Goal: Task Accomplishment & Management: Use online tool/utility

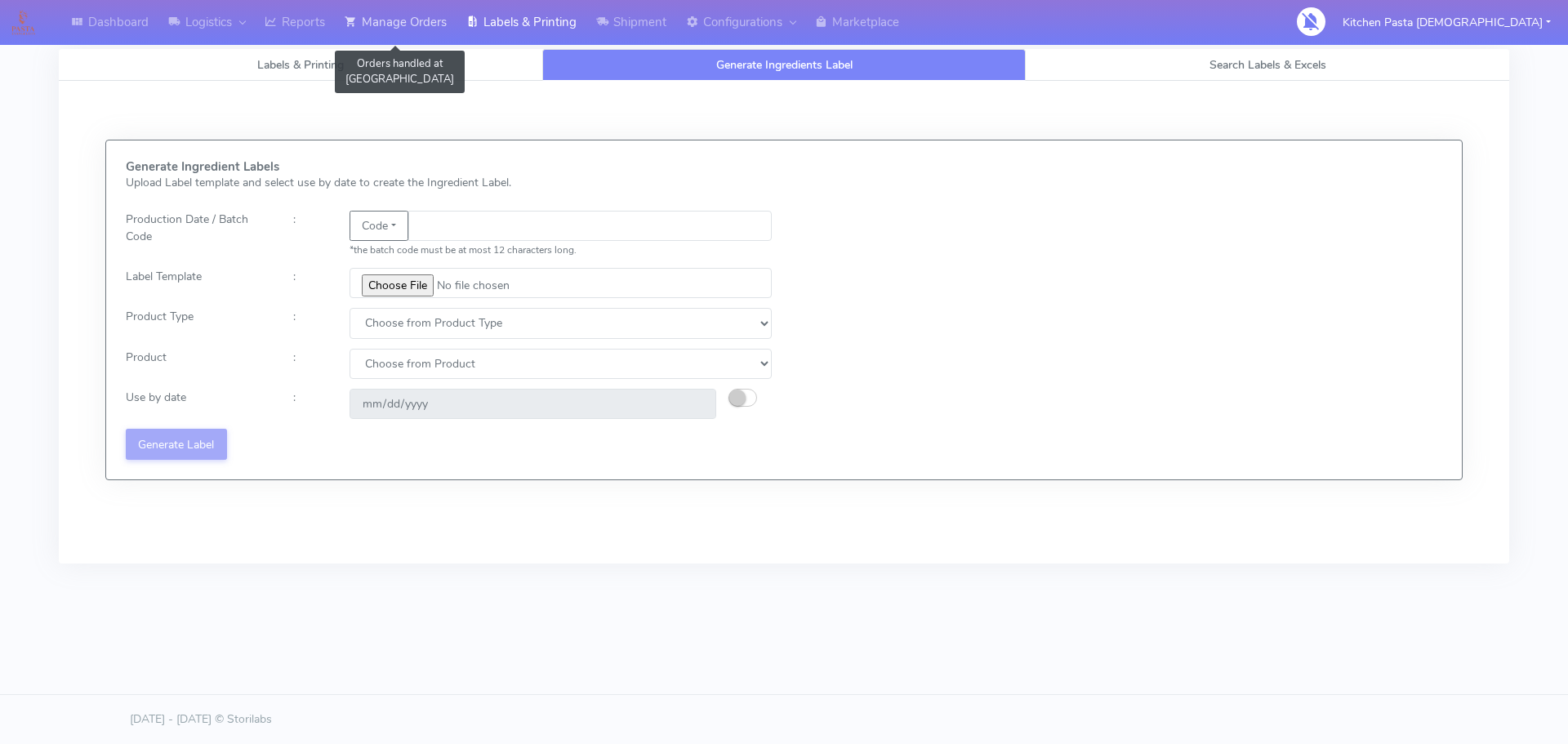
drag, startPoint x: 0, startPoint y: 0, endPoint x: 341, endPoint y: 23, distance: 341.8
click at [341, 23] on link "Manage Orders" at bounding box center [396, 22] width 122 height 45
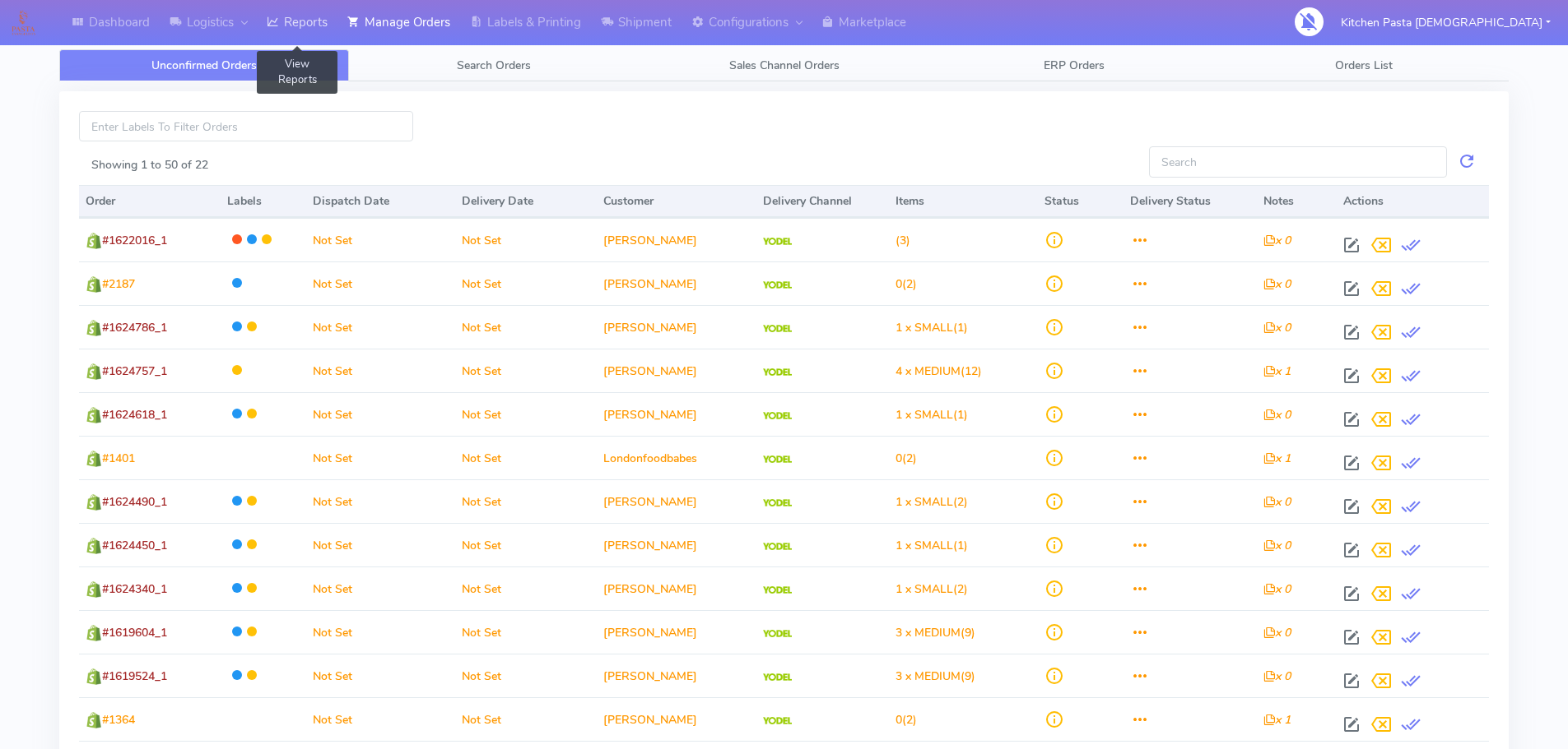
click at [302, 22] on link "Reports" at bounding box center [297, 23] width 80 height 45
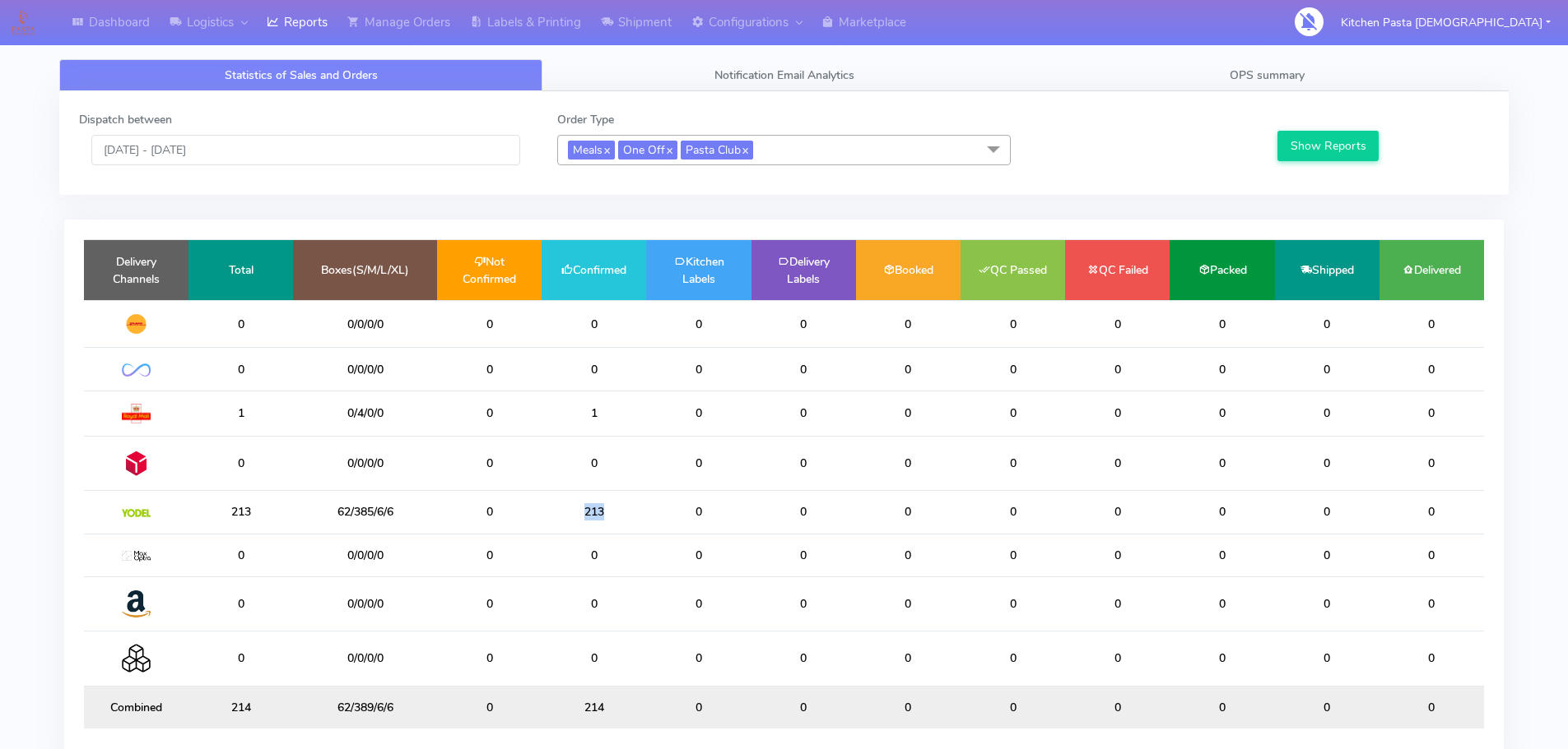
drag, startPoint x: 599, startPoint y: 506, endPoint x: 526, endPoint y: 505, distance: 73.0
click at [526, 505] on tr "213 62/385/6/6 0 213 0 0 0 0 0 0 0 0" at bounding box center [784, 512] width 1399 height 42
drag, startPoint x: 370, startPoint y: 520, endPoint x: 354, endPoint y: 520, distance: 16.0
click at [354, 520] on td "62/385/6/6" at bounding box center [365, 512] width 144 height 42
click at [390, 517] on td "62/385/6/6" at bounding box center [365, 512] width 144 height 42
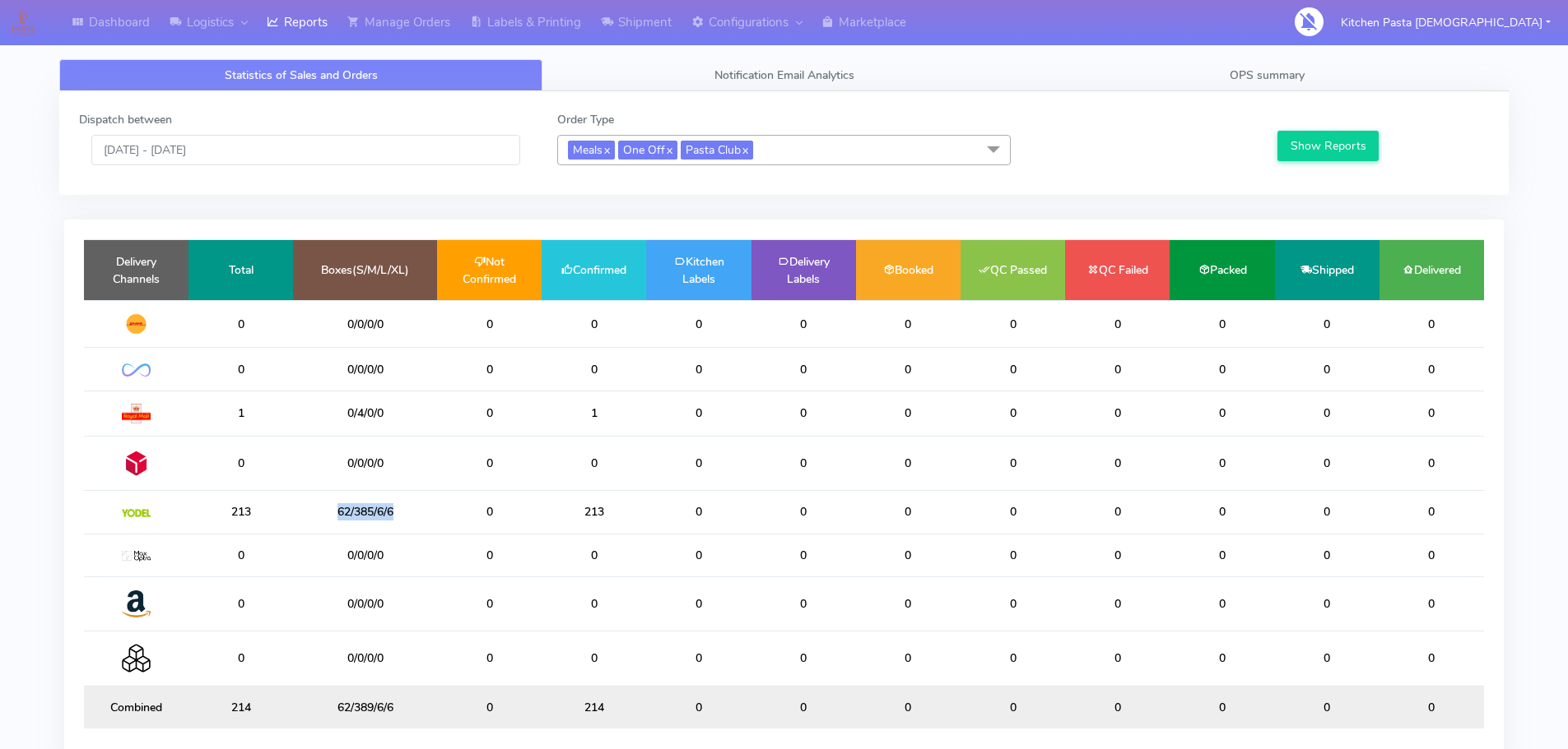
drag, startPoint x: 390, startPoint y: 512, endPoint x: 304, endPoint y: 512, distance: 86.0
click at [304, 512] on td "62/385/6/6" at bounding box center [365, 512] width 144 height 42
click at [399, 509] on td "62/385/6/6" at bounding box center [365, 512] width 144 height 42
click at [289, 132] on div "Dispatch between 14/09/2025 - 14/09/2025" at bounding box center [306, 138] width 478 height 54
click at [283, 165] on input "14/09/2025 - 14/09/2025" at bounding box center [305, 151] width 428 height 31
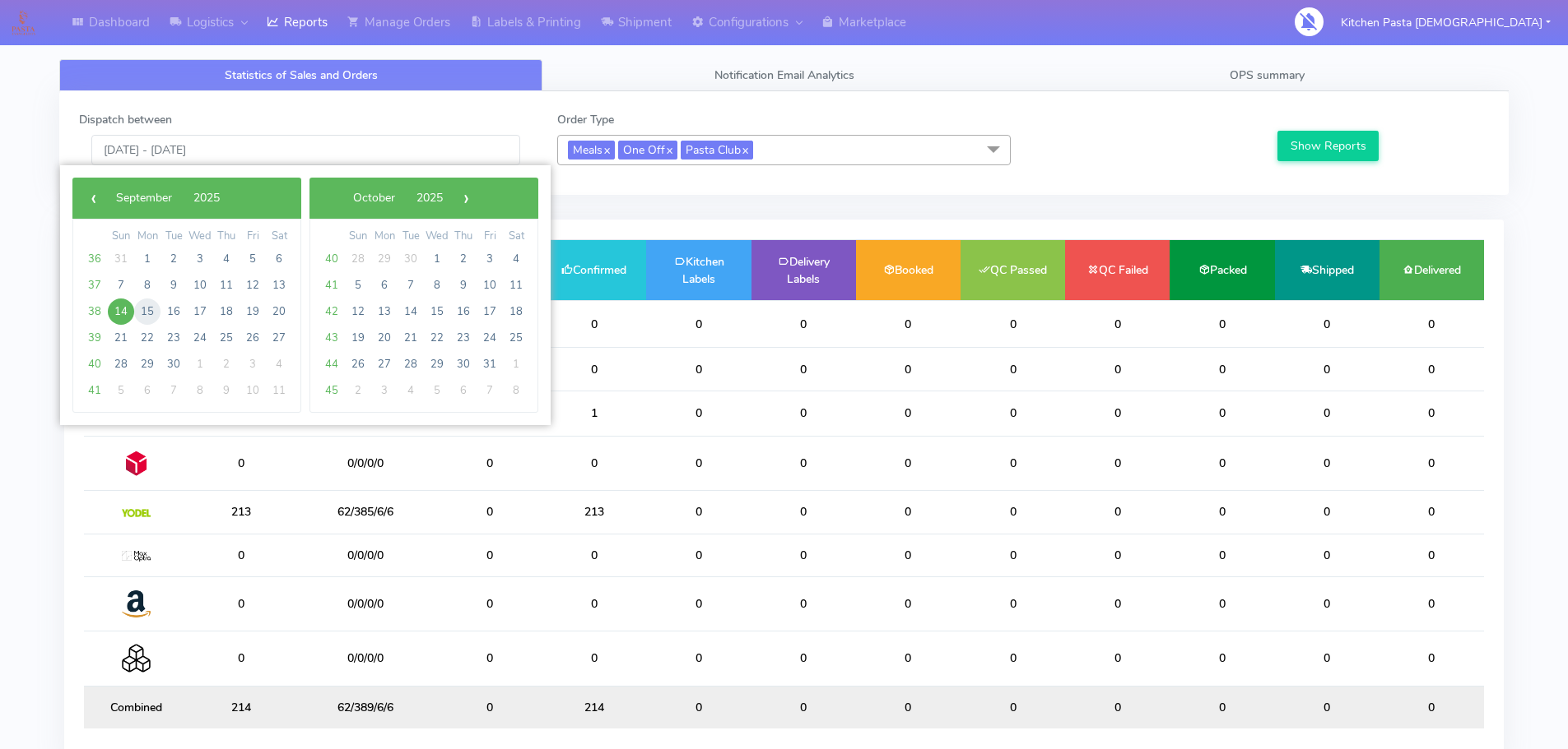
click at [152, 312] on span "15" at bounding box center [147, 311] width 26 height 26
type input "15/09/2025 - 15/09/2025"
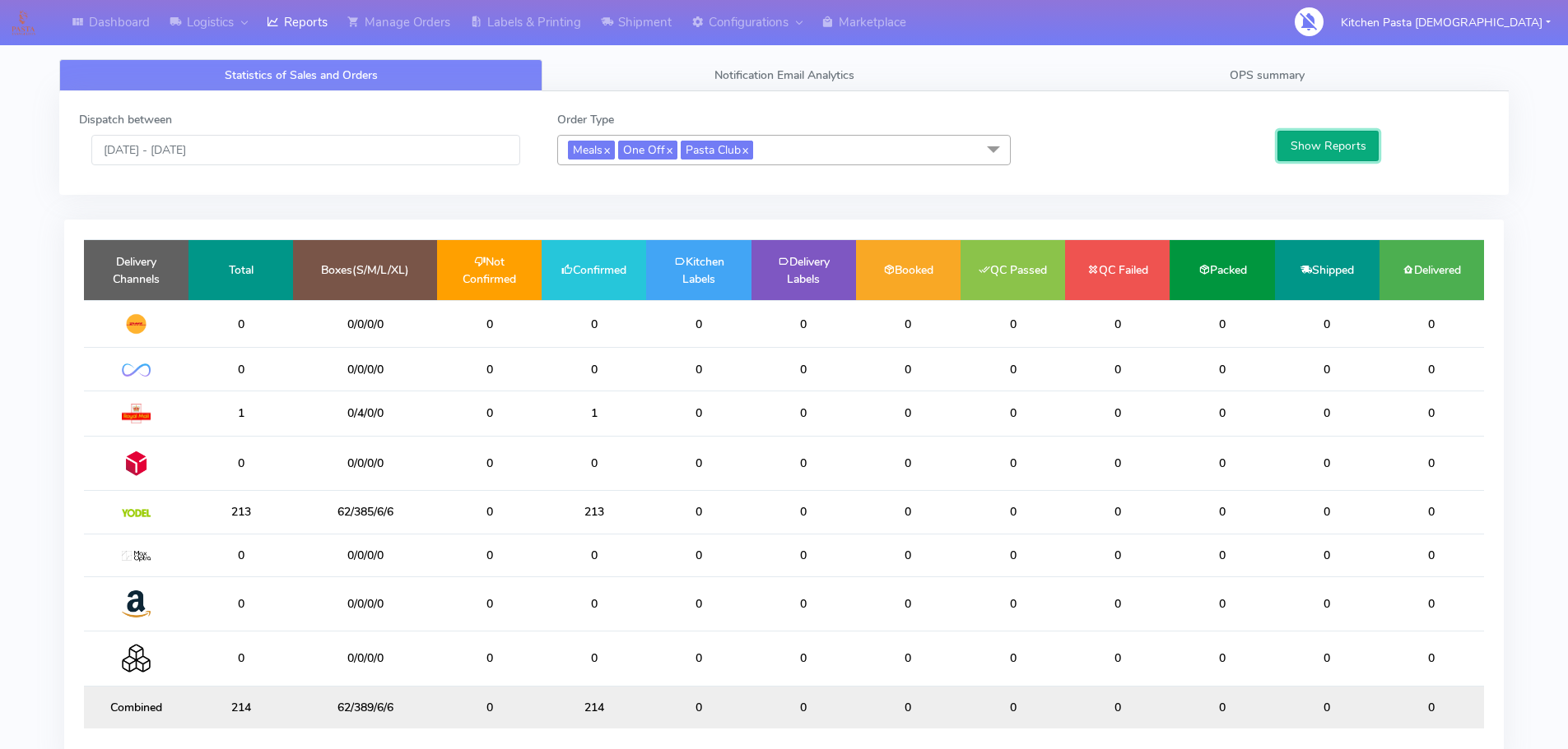
click at [1346, 143] on button "Show Reports" at bounding box center [1327, 146] width 101 height 31
click at [637, 23] on link "Shipment" at bounding box center [636, 23] width 90 height 45
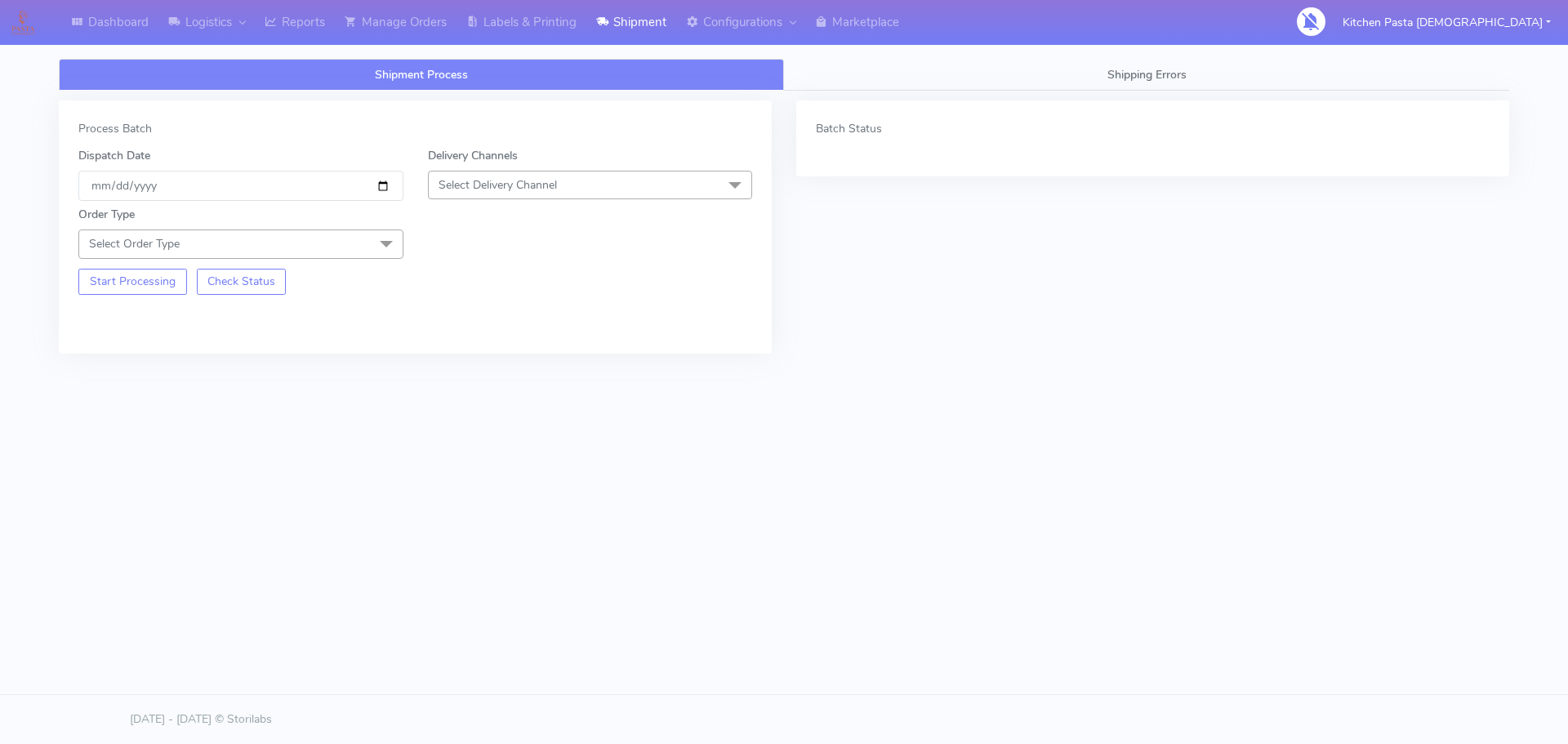
click at [557, 195] on span "Select Delivery Channel" at bounding box center [590, 185] width 325 height 29
click at [471, 366] on div "Yodel" at bounding box center [590, 368] width 307 height 17
click at [367, 244] on span "Select Order Type" at bounding box center [241, 244] width 325 height 29
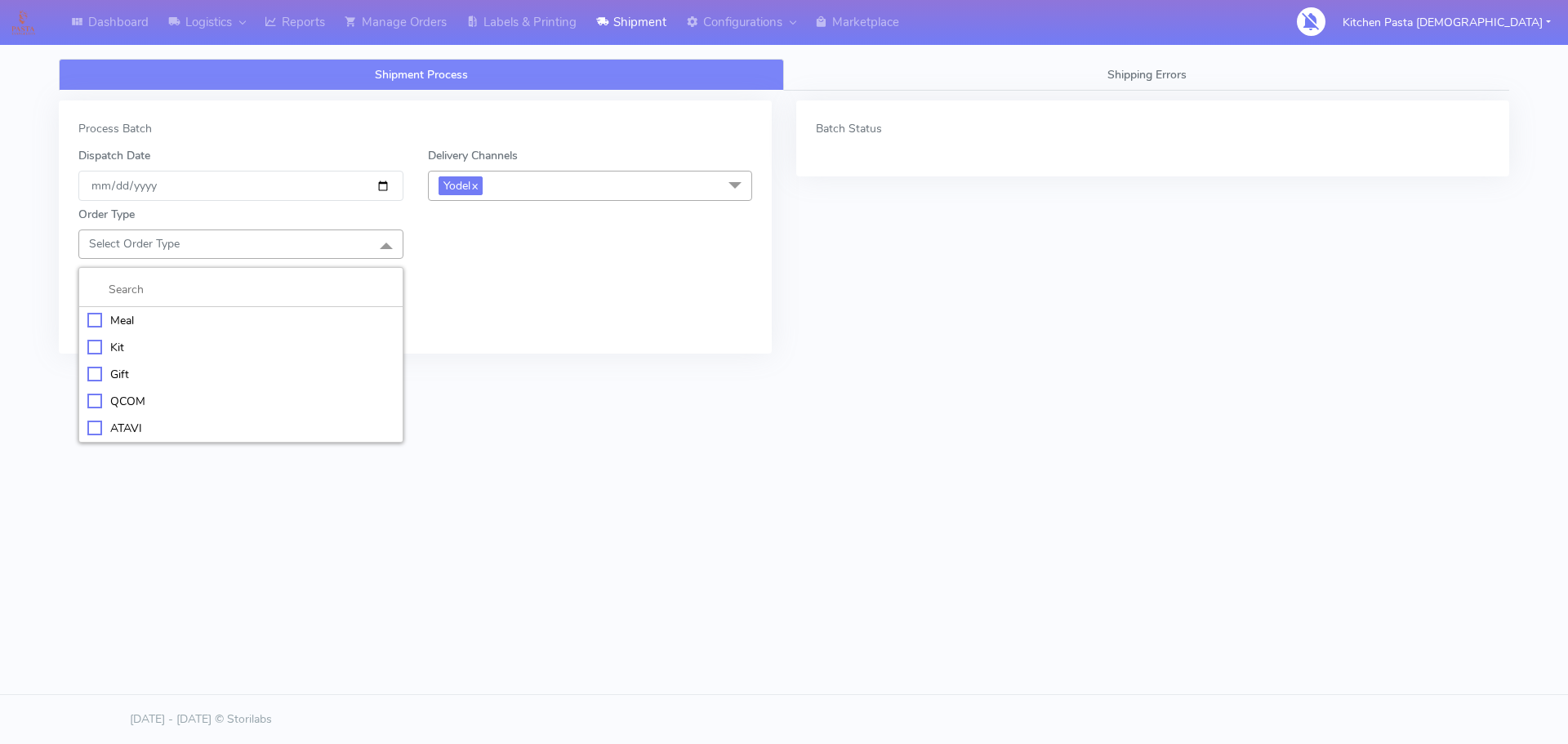
click at [248, 316] on div "Meal" at bounding box center [241, 321] width 307 height 17
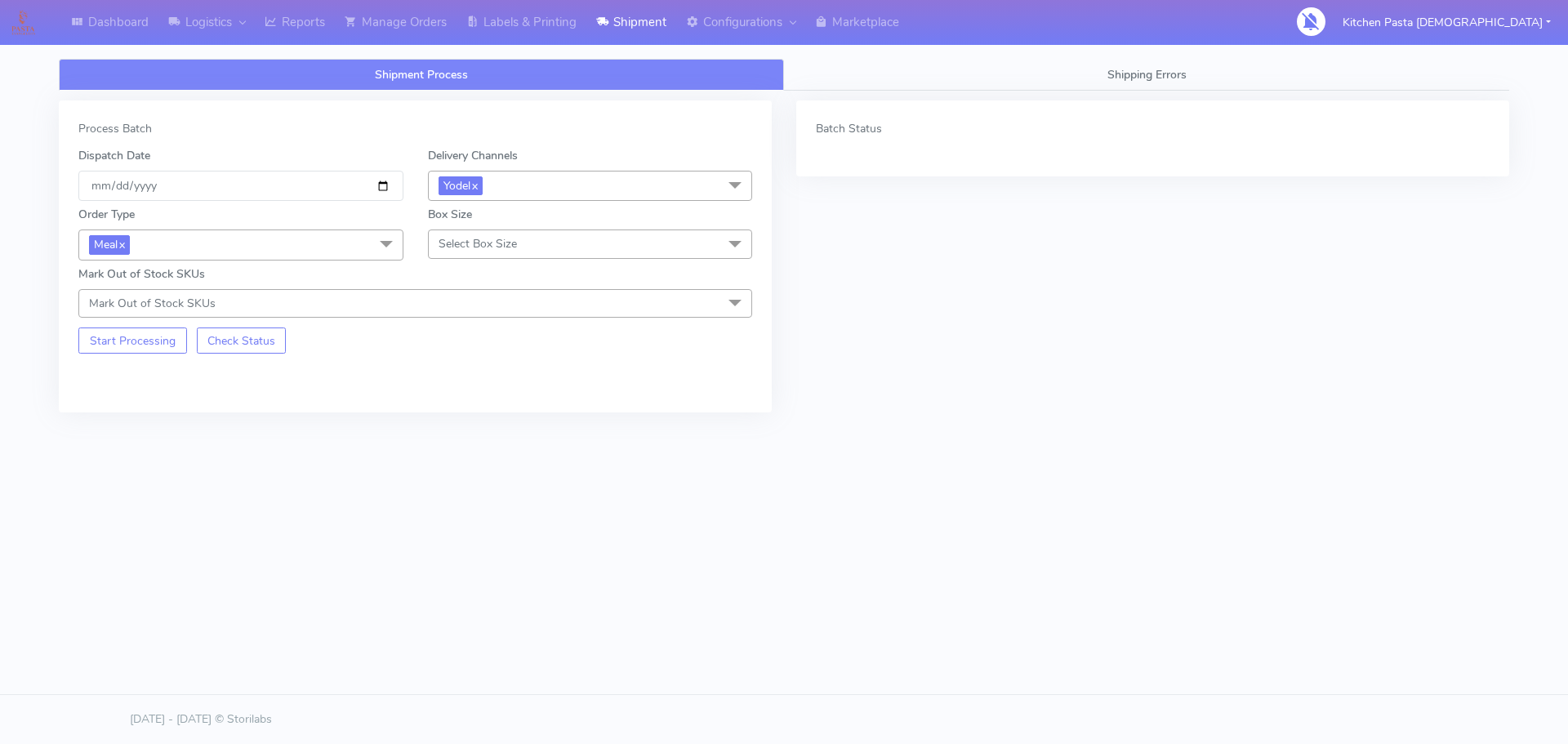
click at [507, 237] on span "Select Box Size" at bounding box center [478, 244] width 79 height 15
click at [488, 431] on div "Mega" at bounding box center [590, 428] width 307 height 17
click at [145, 342] on button "Start Processing" at bounding box center [132, 340] width 108 height 26
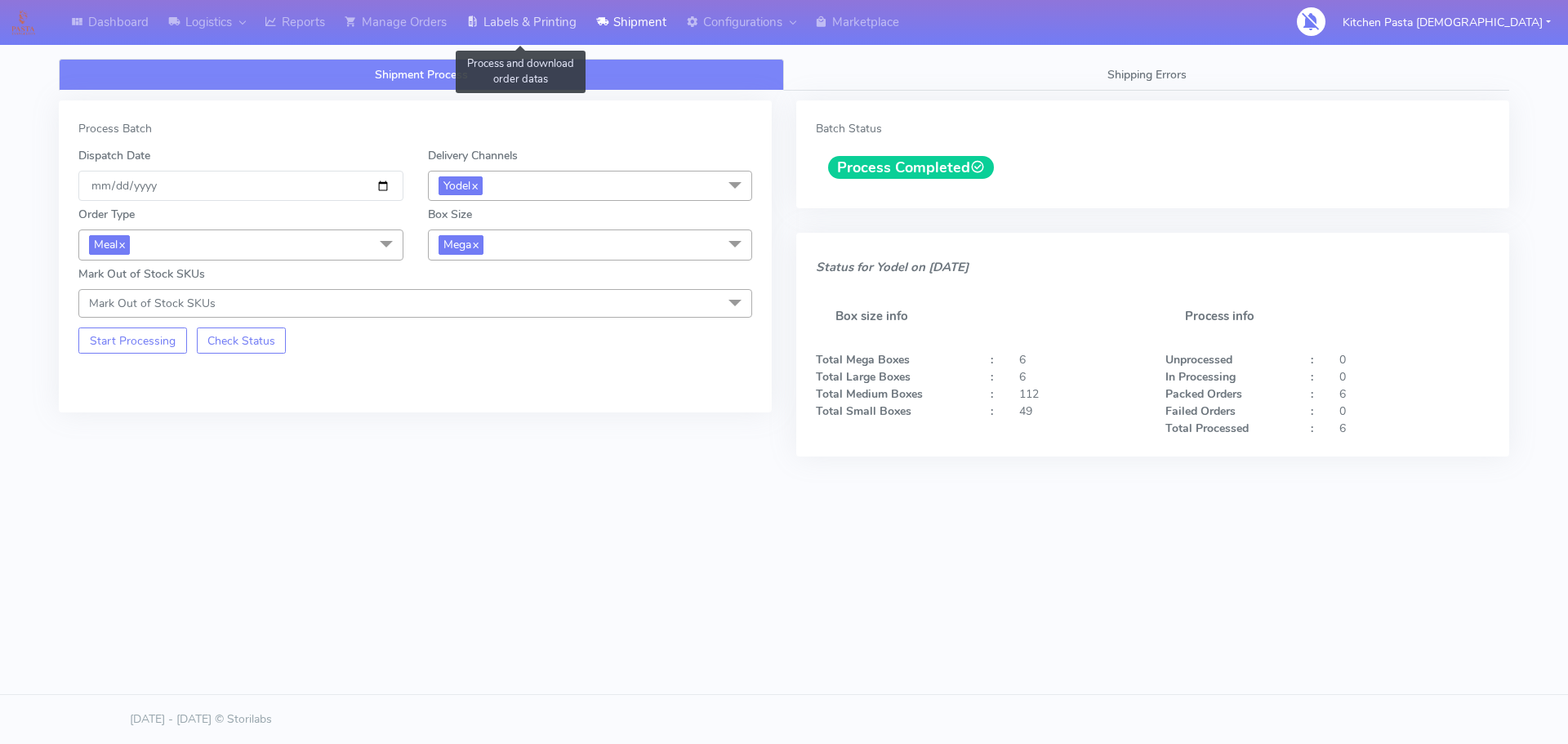
click at [524, 24] on link "Labels & Printing" at bounding box center [521, 22] width 130 height 45
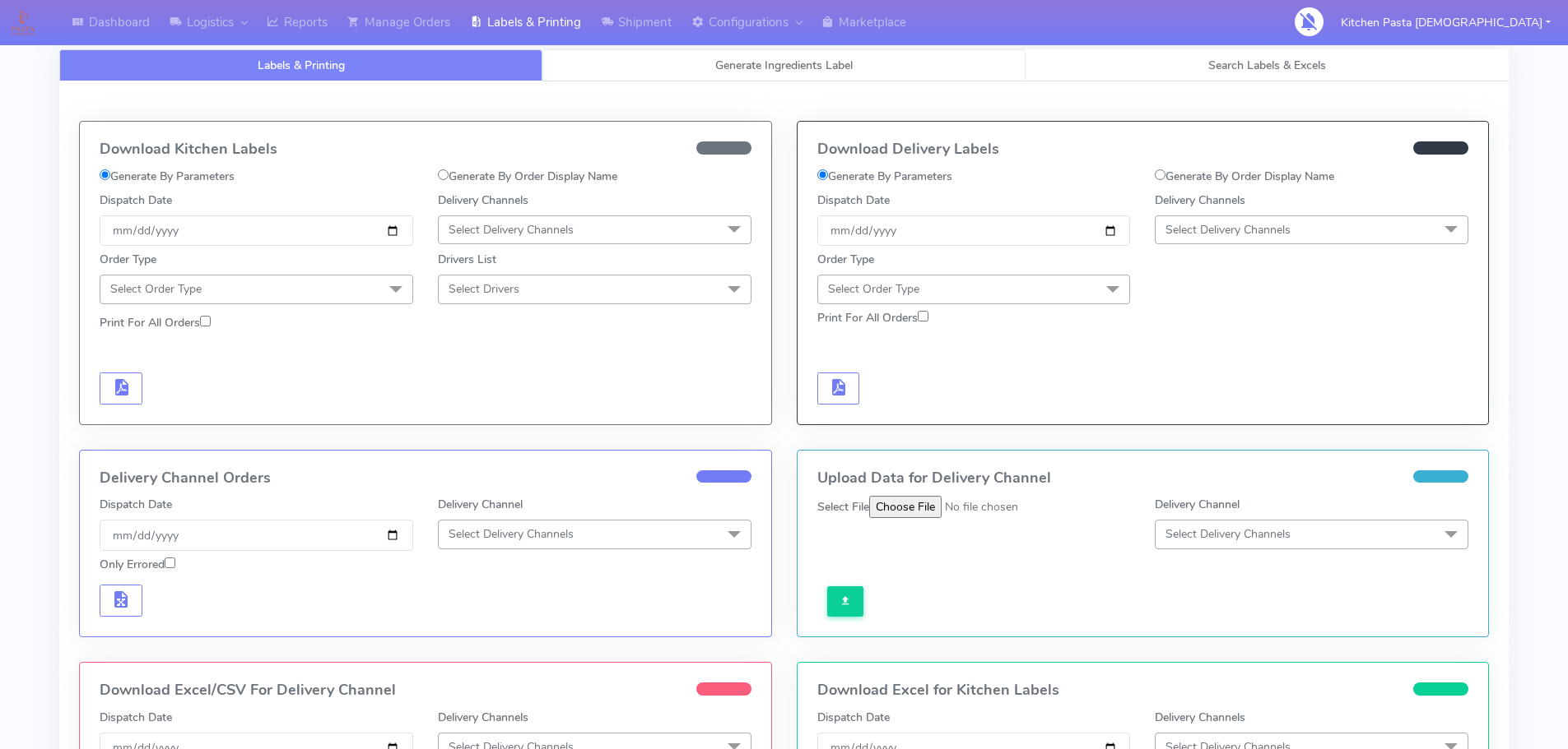
click at [612, 58] on link "Generate Ingredients Label" at bounding box center [784, 66] width 483 height 32
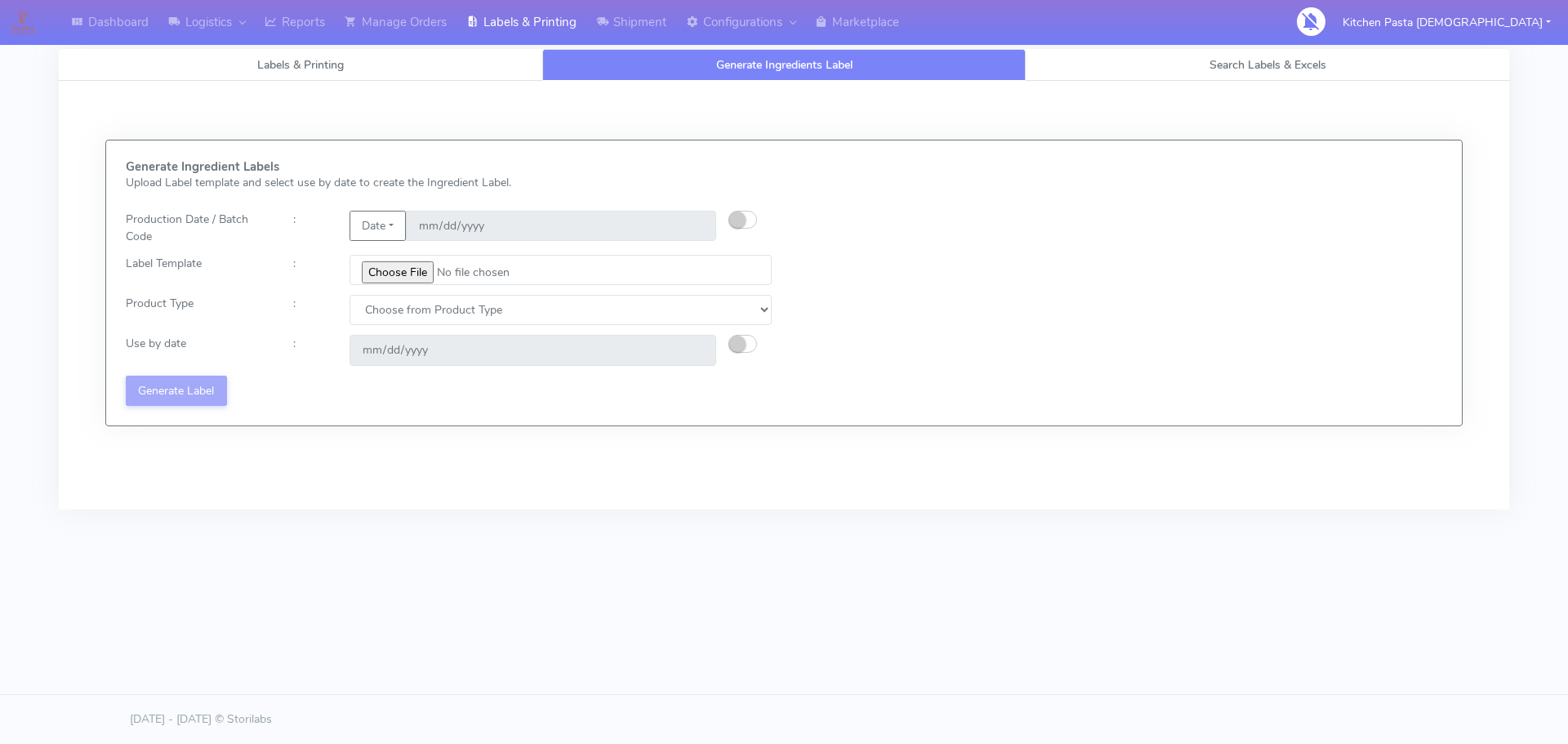
click at [737, 220] on small "button" at bounding box center [737, 219] width 16 height 16
click at [690, 210] on input "[DATE]" at bounding box center [561, 226] width 311 height 30
click at [692, 228] on input "[DATE]" at bounding box center [561, 226] width 311 height 30
drag, startPoint x: 697, startPoint y: 286, endPoint x: 683, endPoint y: 282, distance: 14.6
click at [697, 286] on div "Generate Ingredient Labels Upload Label template and select use by date to crea…" at bounding box center [448, 283] width 670 height 246
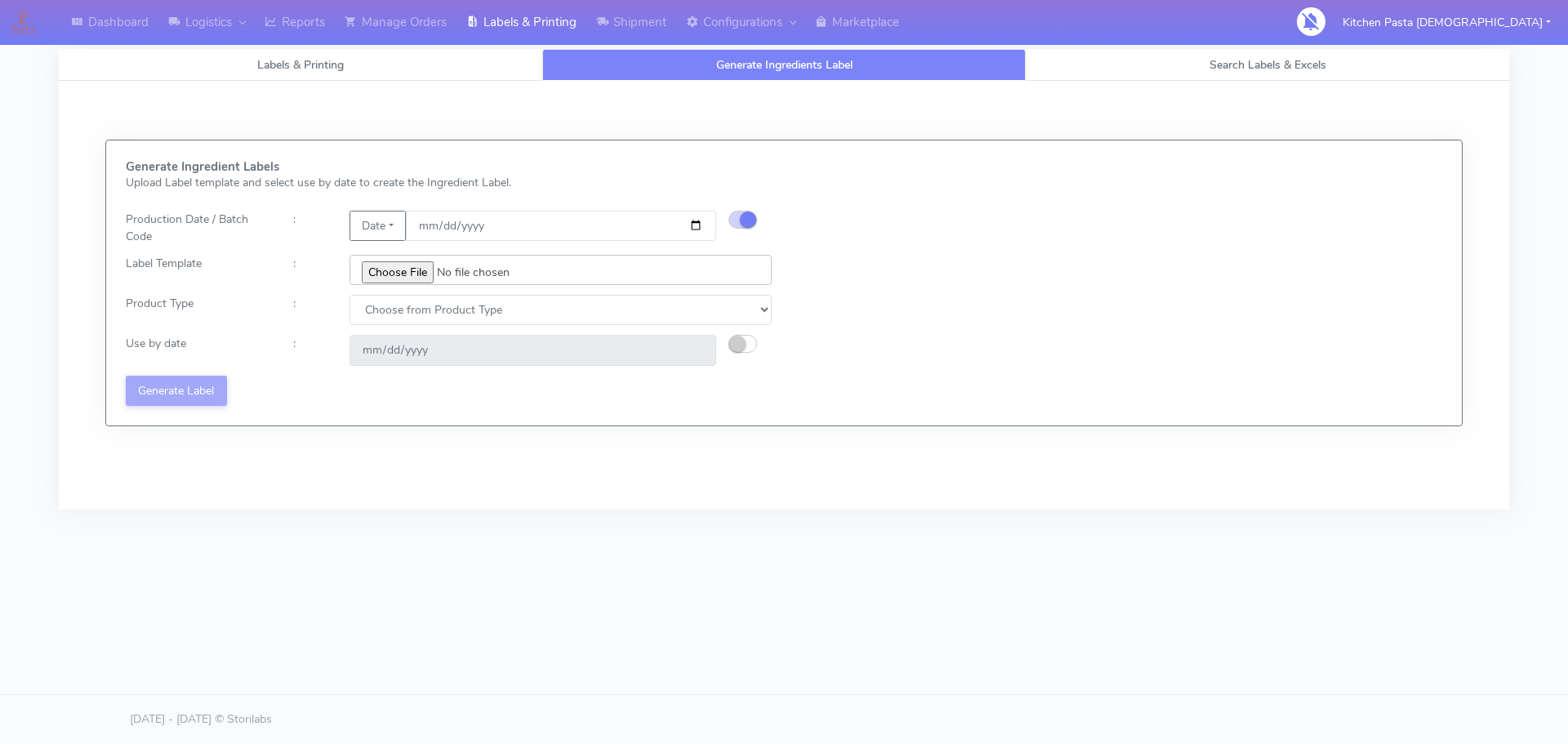
click at [409, 273] on input "file" at bounding box center [561, 270] width 422 height 30
type input "C:\fakepath\Pasta Evangelists truffle mac & cheese for 1_V2.jpg"
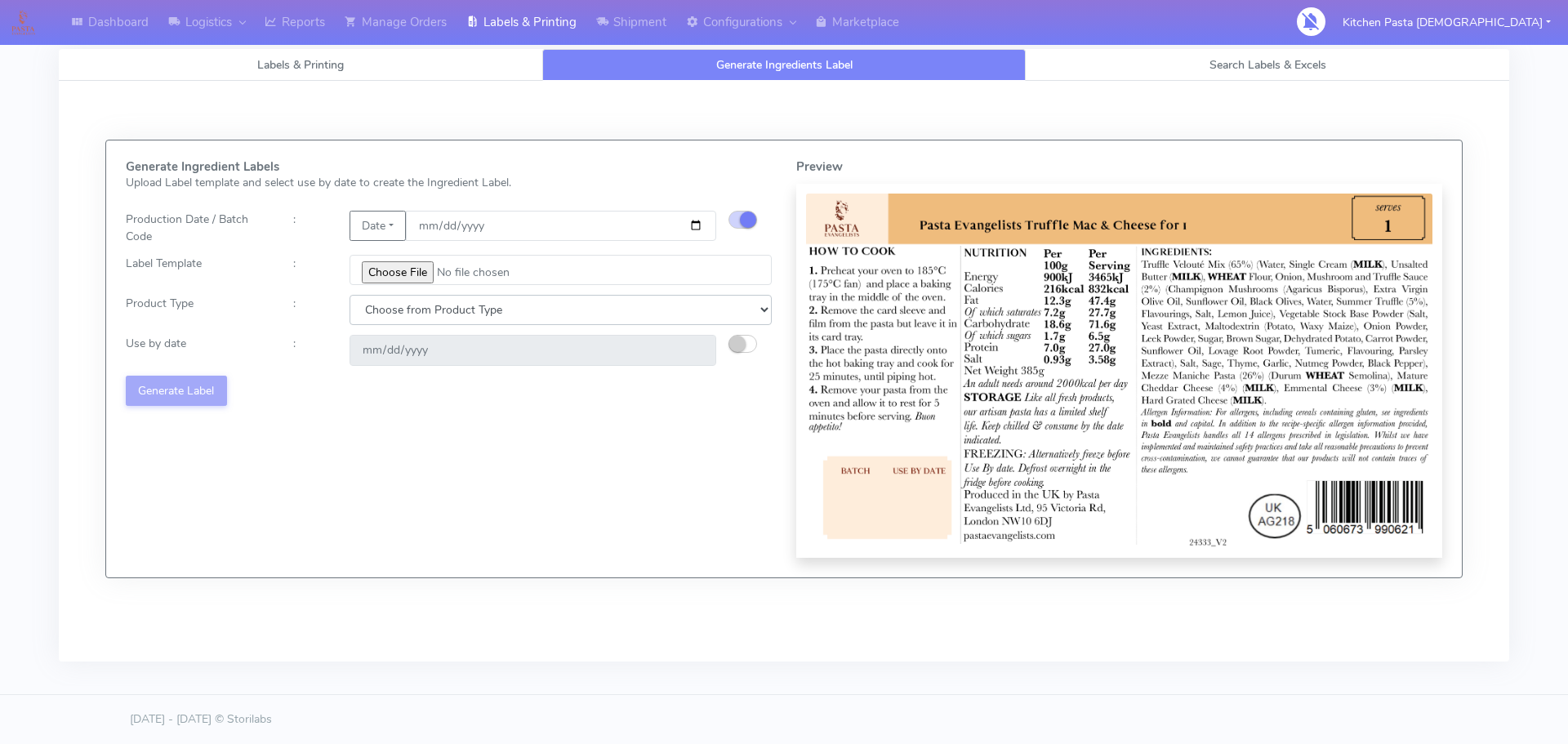
drag, startPoint x: 512, startPoint y: 304, endPoint x: 514, endPoint y: 324, distance: 20.1
click at [512, 304] on select "Choose from Product Type ECOM ERETAIL CIRCULAR CIRC_DESERTS LASAGNE" at bounding box center [561, 310] width 422 height 30
select select "4"
click at [350, 295] on select "Choose from Product Type ECOM ERETAIL CIRCULAR CIRC_DESERTS LASAGNE" at bounding box center [561, 310] width 422 height 30
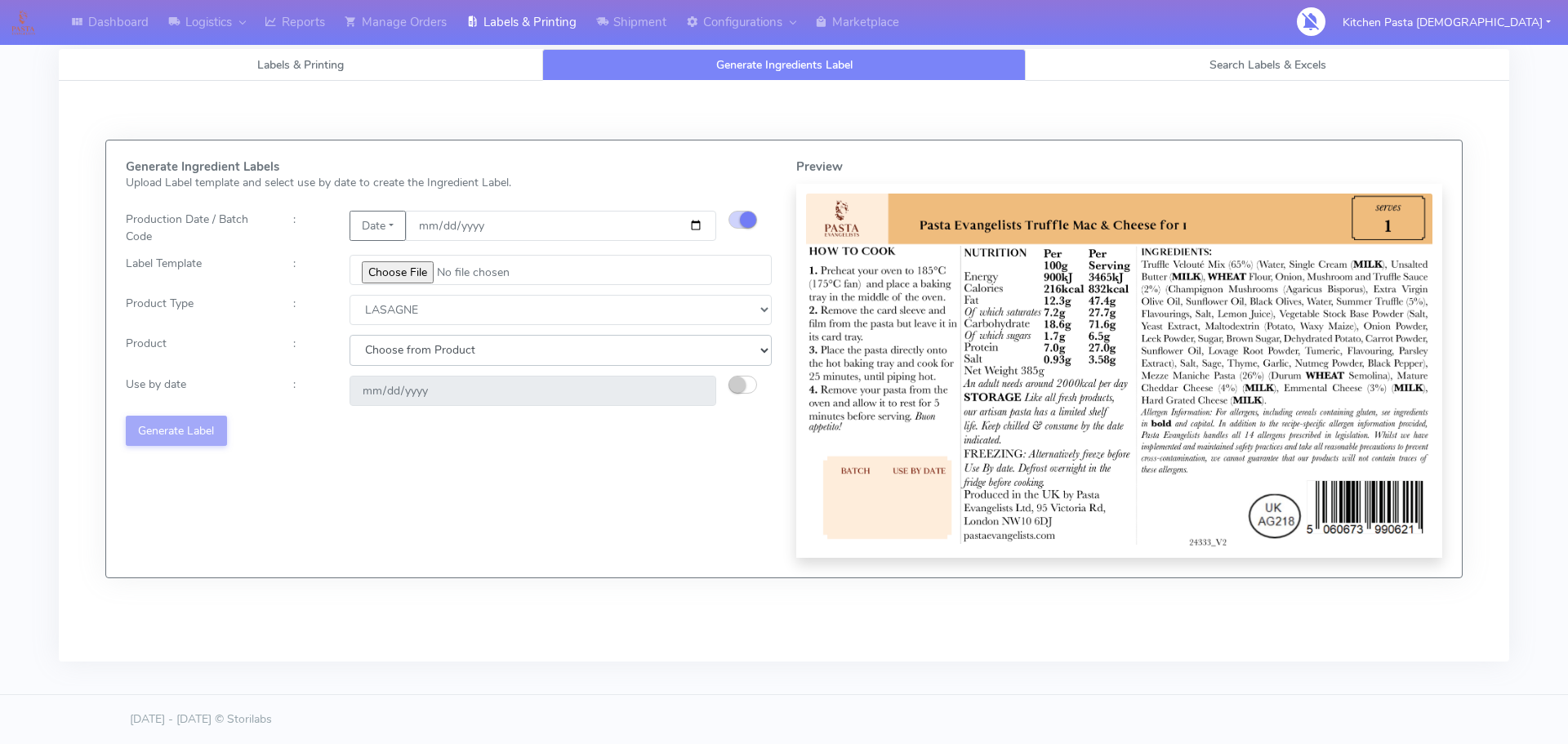
click at [606, 342] on select "Choose from Product LASAGNE" at bounding box center [561, 350] width 422 height 30
click at [516, 389] on input "date" at bounding box center [533, 391] width 367 height 30
click at [745, 387] on small "button" at bounding box center [737, 385] width 16 height 16
click at [696, 392] on input "date" at bounding box center [533, 391] width 367 height 30
type input "2025-09-26"
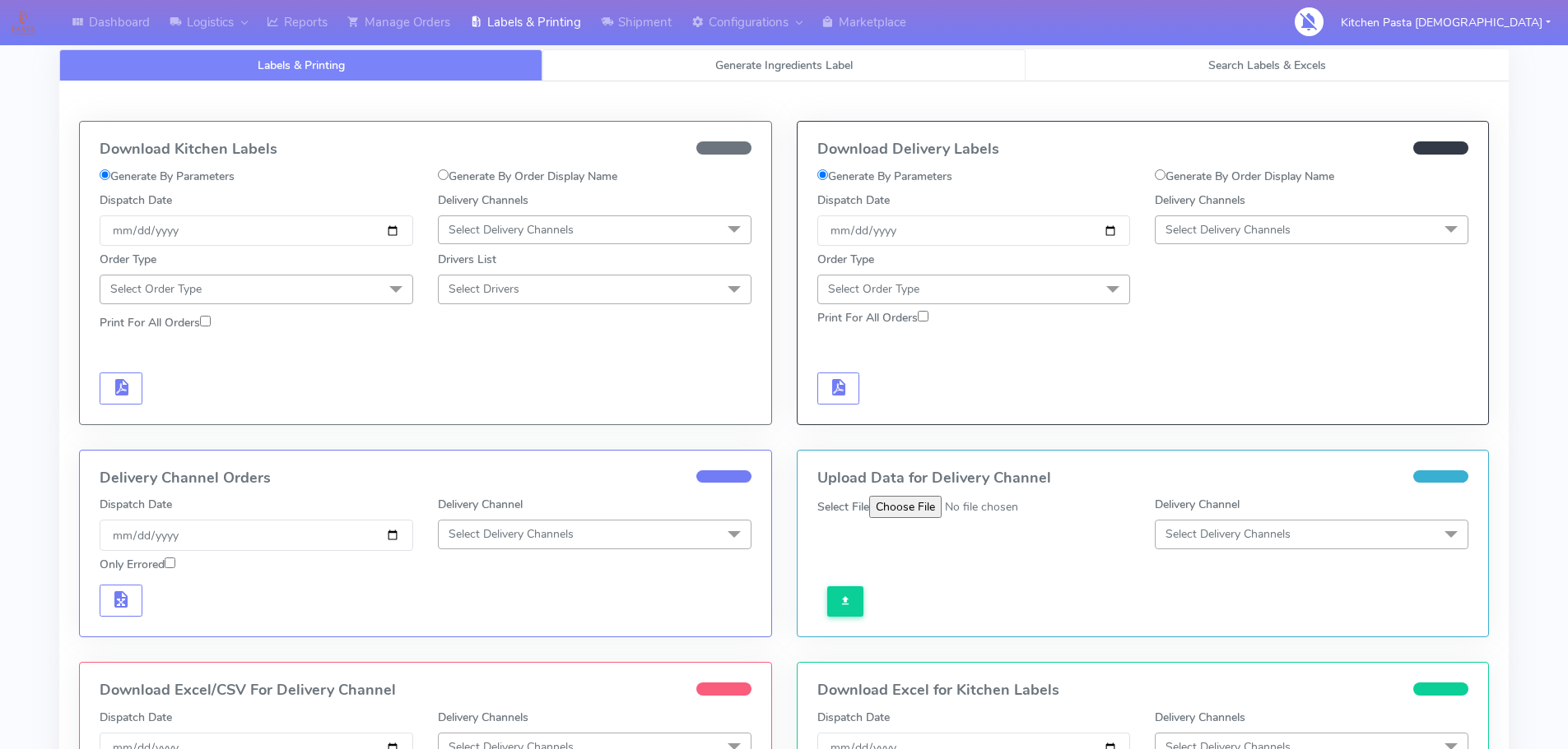
drag, startPoint x: 746, startPoint y: 75, endPoint x: 733, endPoint y: 89, distance: 19.1
click at [746, 75] on link "Generate Ingredients Label" at bounding box center [784, 66] width 483 height 32
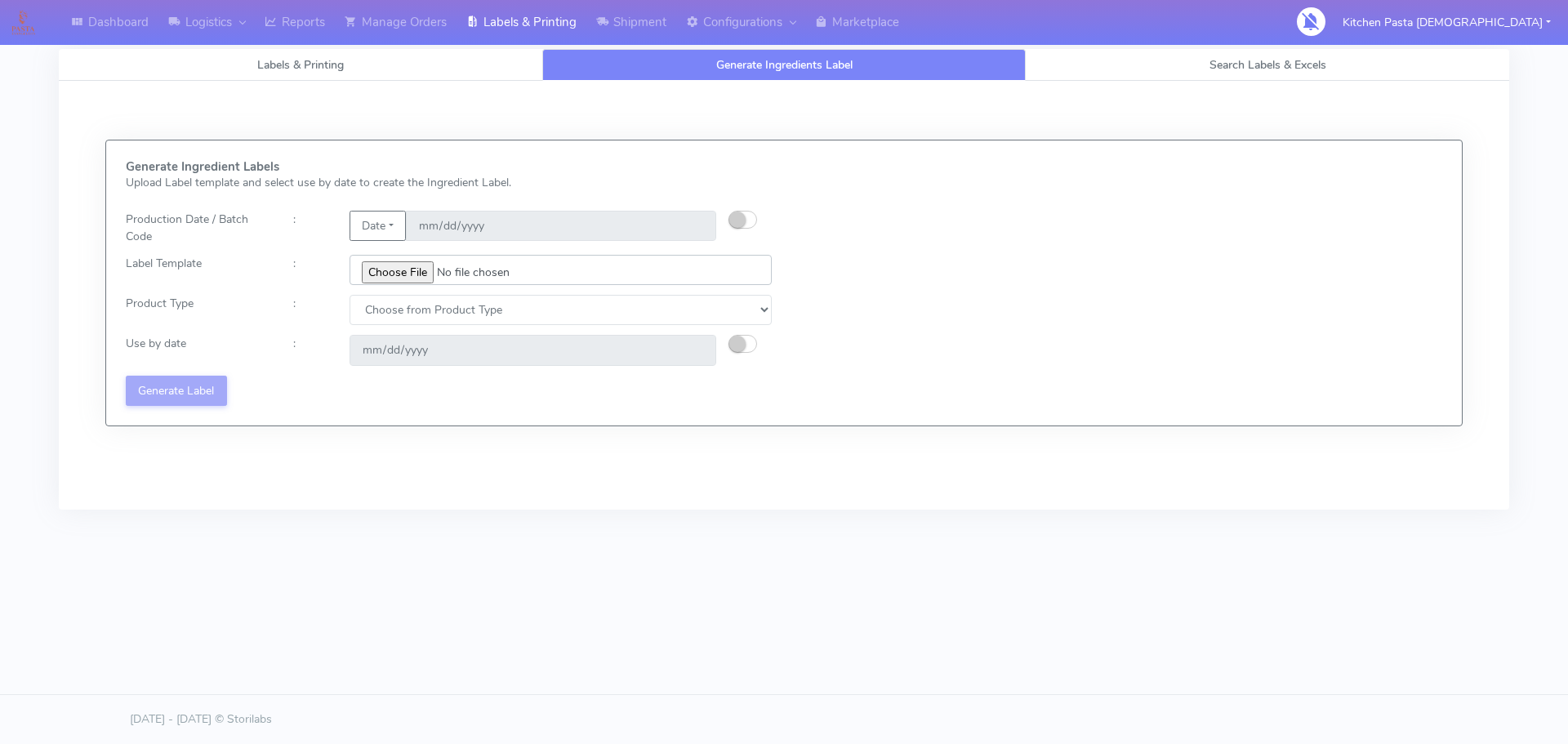
click at [406, 263] on input "file" at bounding box center [561, 270] width 422 height 30
type input "C:\fakepath\Pasta Evangelists truffle mac & cheese for 1_V2.jpg"
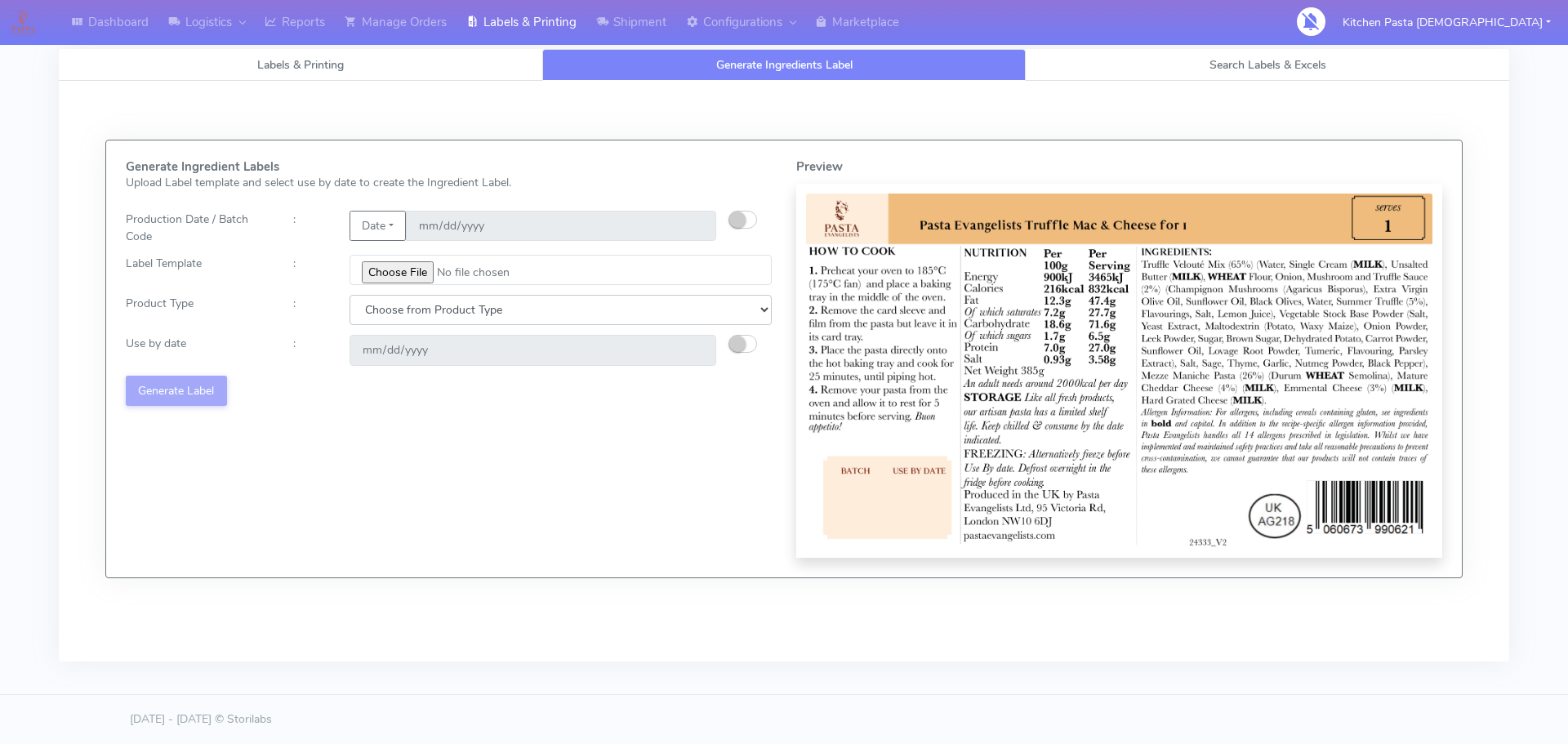
drag, startPoint x: 551, startPoint y: 301, endPoint x: 550, endPoint y: 309, distance: 8.1
click at [551, 301] on select "Choose from Product Type ECOM ERETAIL CIRCULAR CIRC_DESERTS LASAGNE" at bounding box center [561, 310] width 422 height 30
select select "4"
click at [350, 295] on select "Choose from Product Type ECOM ERETAIL CIRCULAR CIRC_DESERTS LASAGNE" at bounding box center [561, 310] width 422 height 30
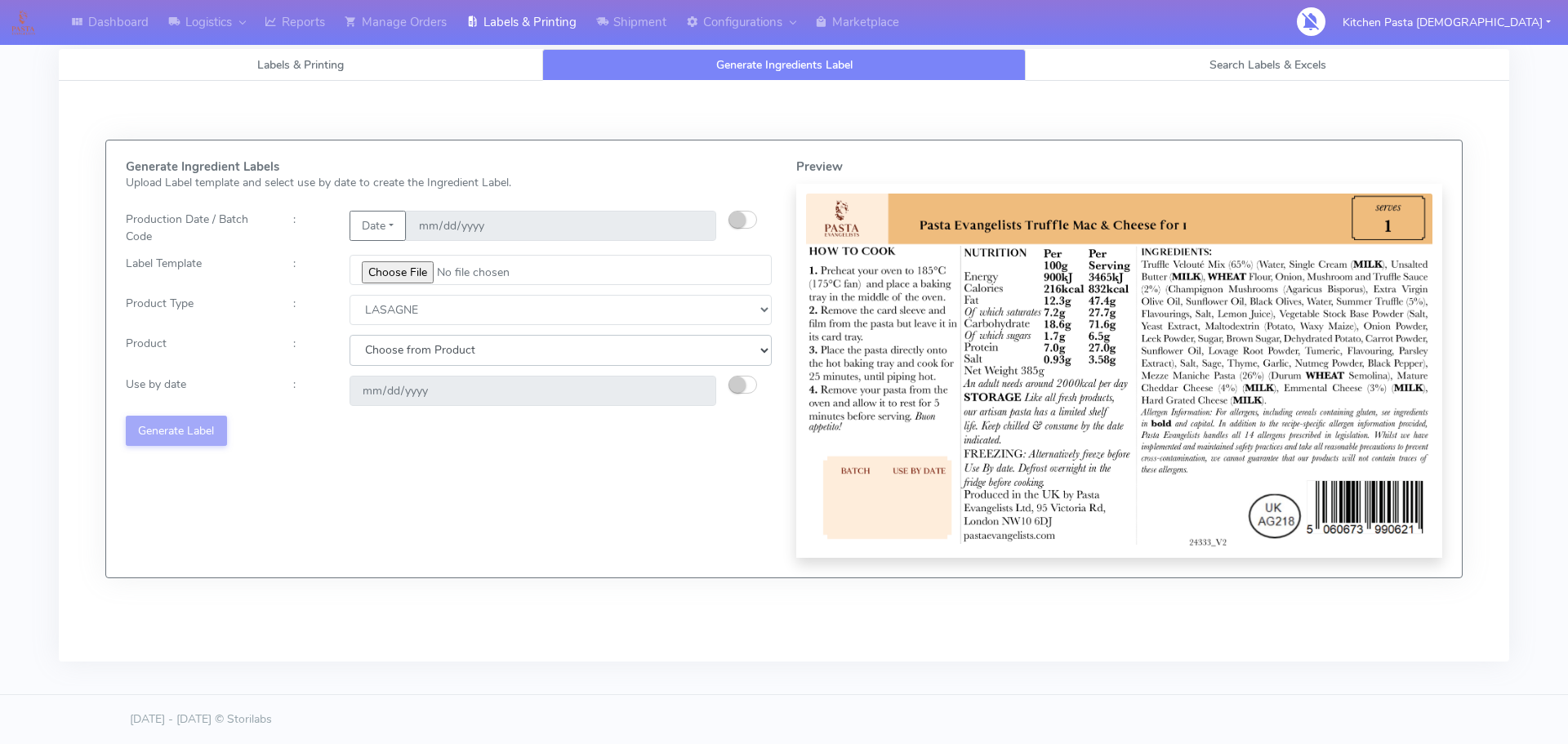
click at [507, 350] on select "Choose from Product LASAGNE" at bounding box center [561, 350] width 422 height 30
select select "0"
click at [350, 335] on select "Choose from Product LASAGNE" at bounding box center [561, 350] width 422 height 30
click at [737, 381] on small "button" at bounding box center [737, 385] width 16 height 16
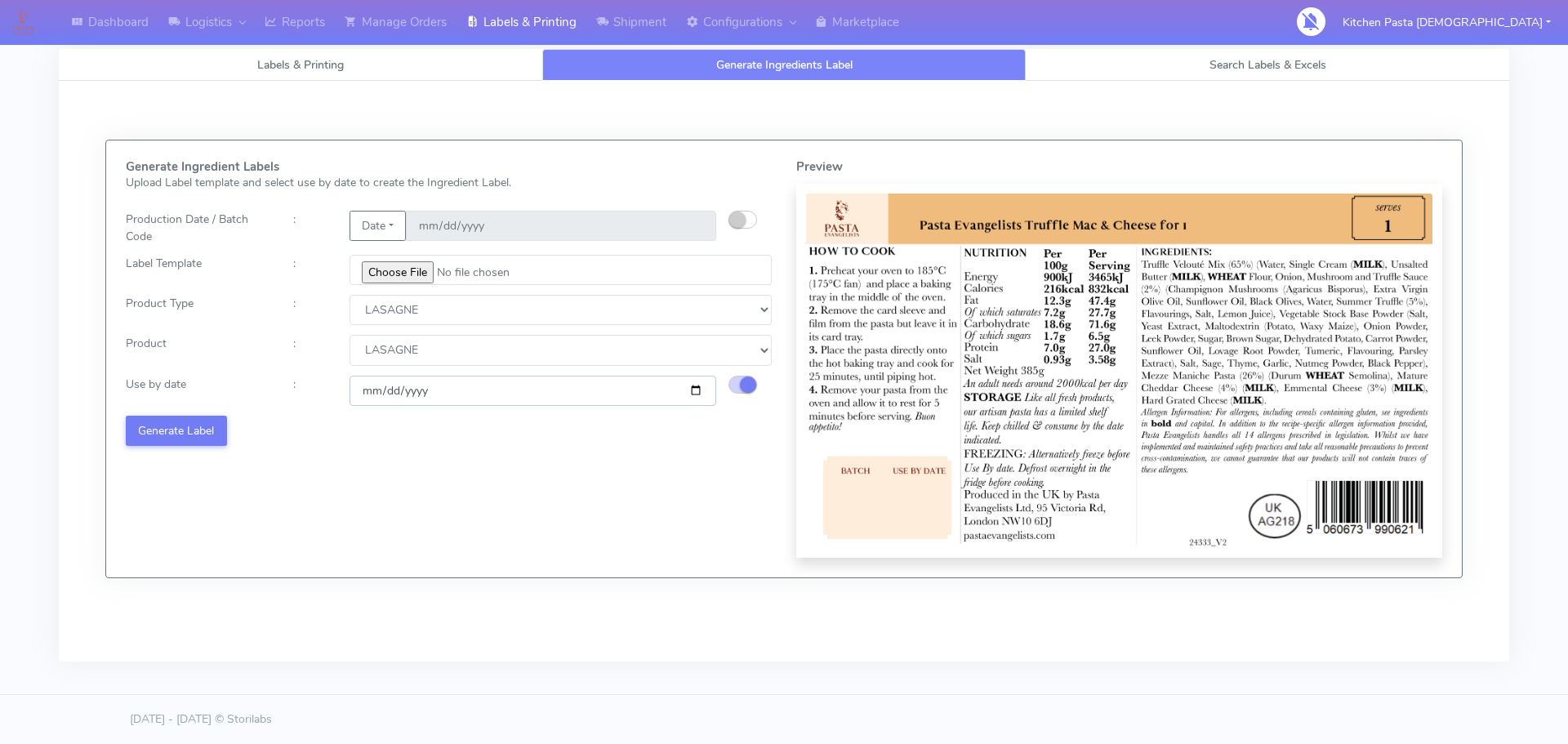
click at [696, 388] on input "2025-09-24" at bounding box center [533, 391] width 367 height 30
type input "2025-09-26"
click at [135, 425] on button "Generate Label" at bounding box center [176, 432] width 101 height 30
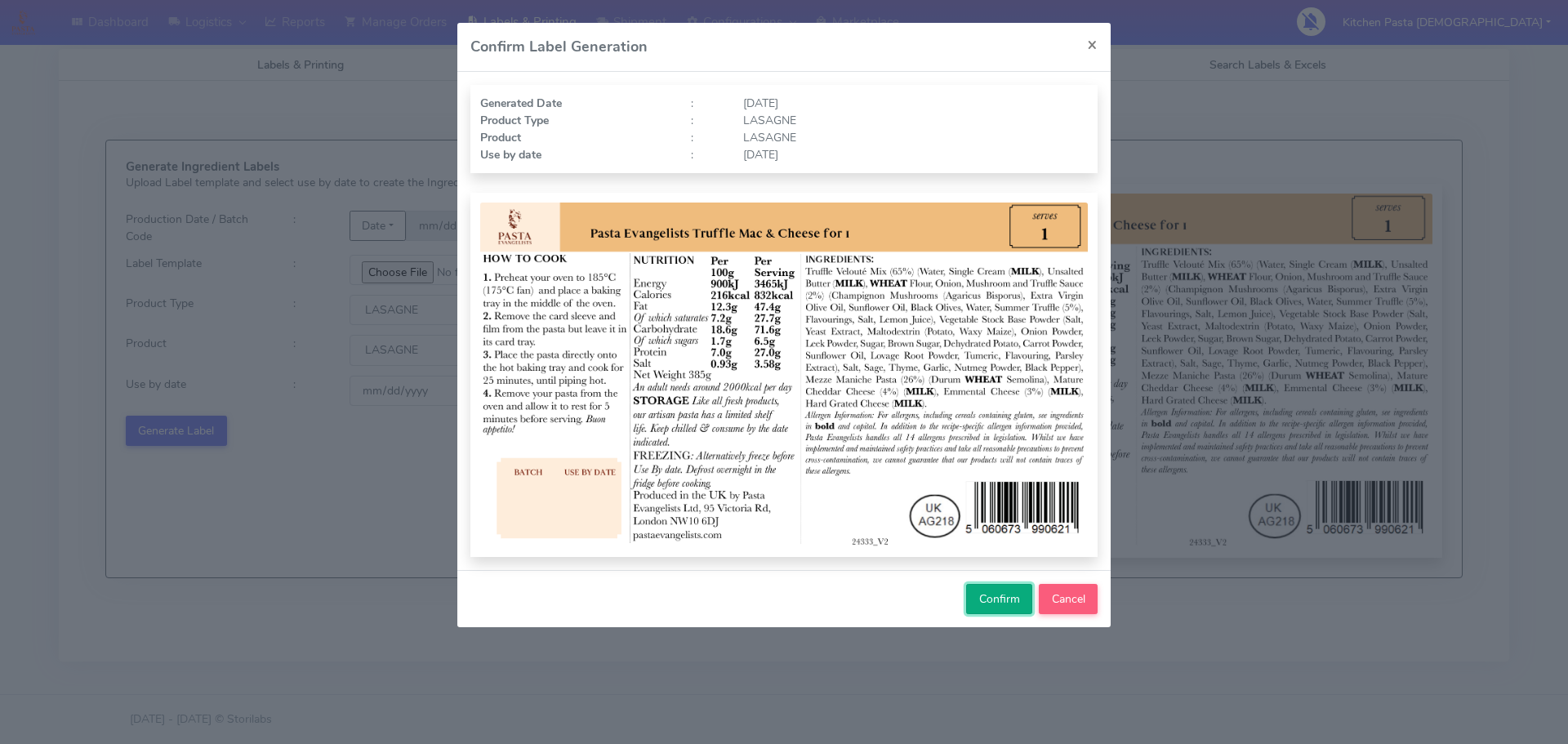
click at [998, 604] on span "Confirm" at bounding box center [1000, 599] width 41 height 15
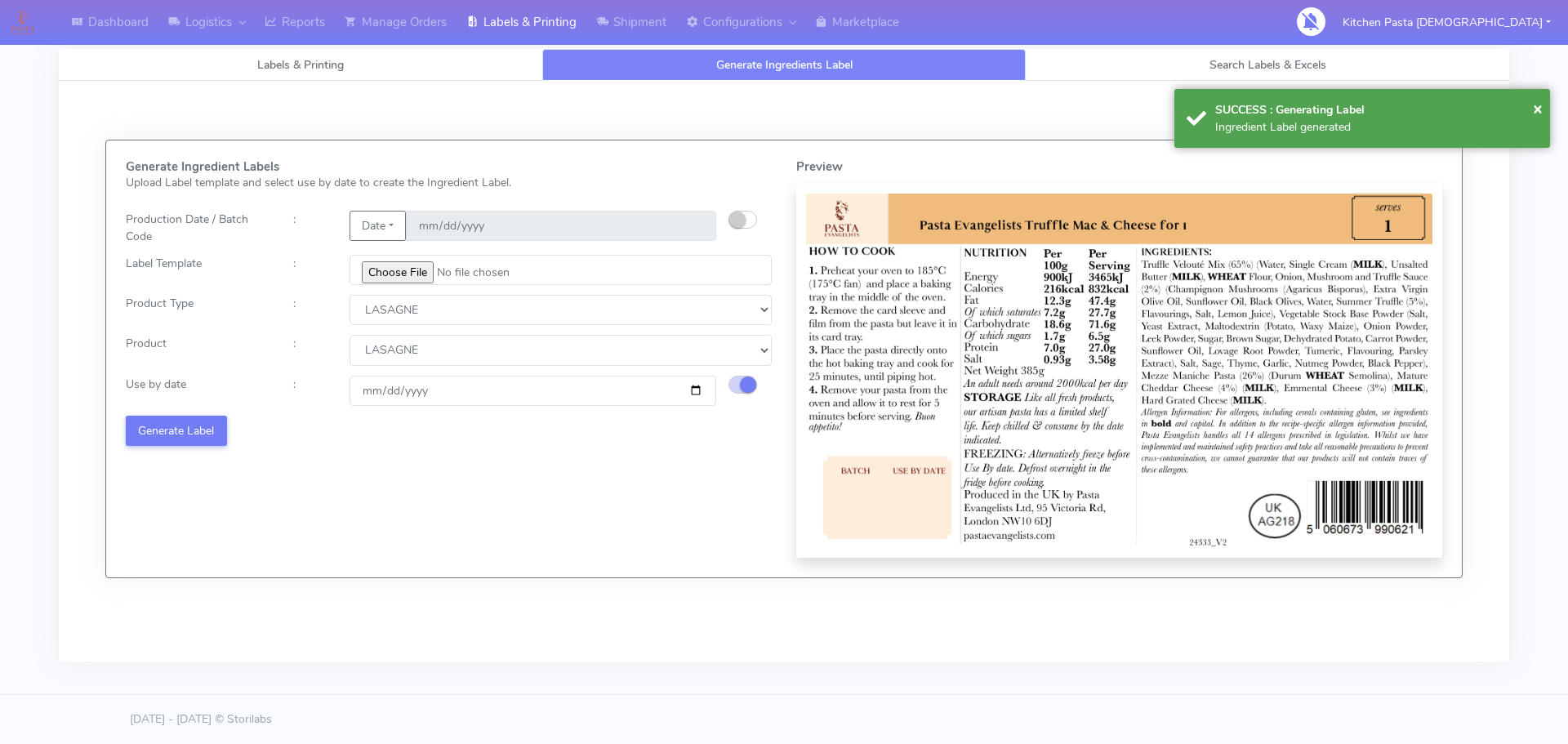
select select
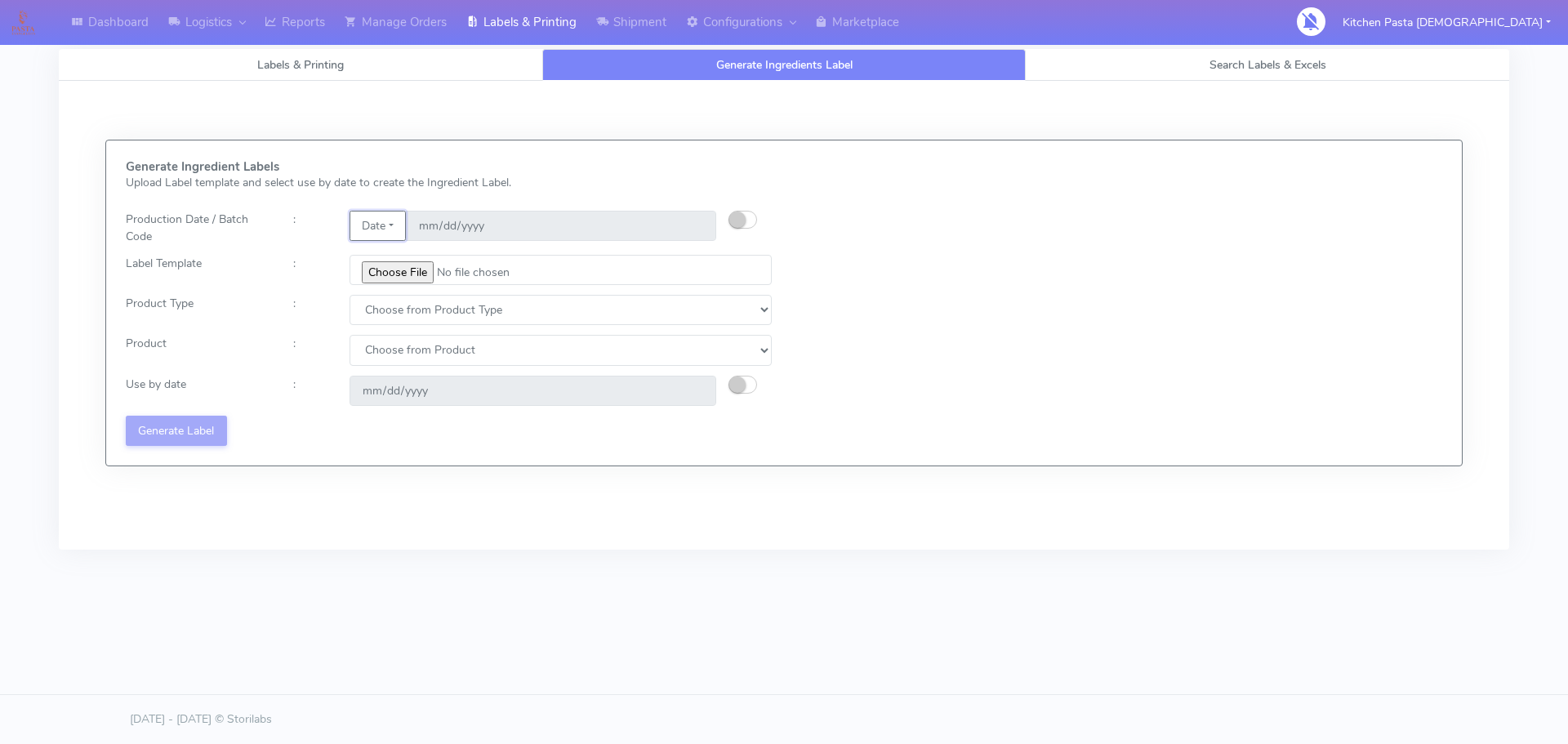
click at [389, 219] on button "Date" at bounding box center [378, 226] width 56 height 30
click at [420, 255] on link "Code" at bounding box center [415, 259] width 129 height 27
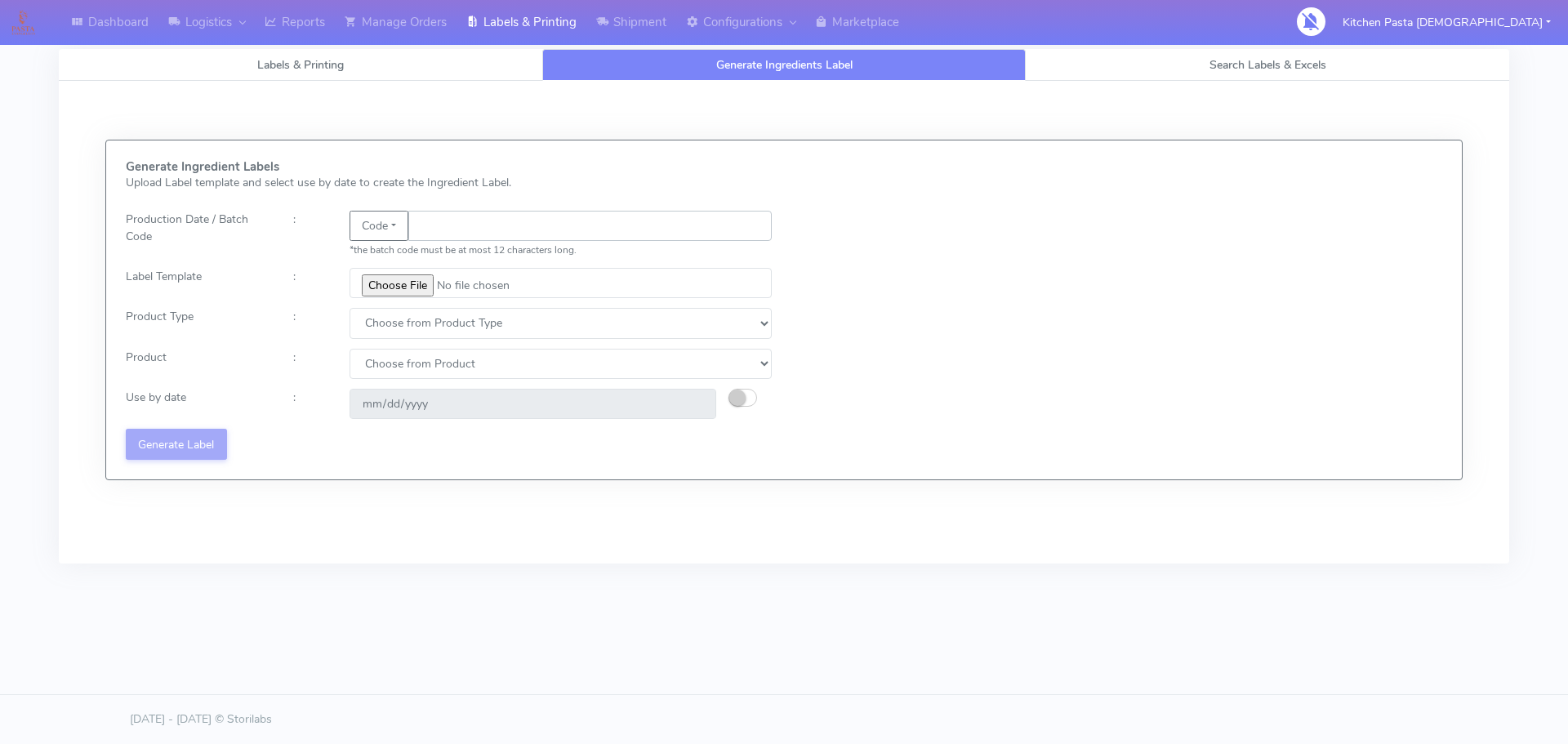
click at [503, 227] on input "text" at bounding box center [590, 226] width 363 height 30
type input "25252"
click at [423, 282] on input "file" at bounding box center [561, 283] width 422 height 30
type input "C:\fakepath\Pasta Evangelists truffle mac & cheese for 1_V2.jpg"
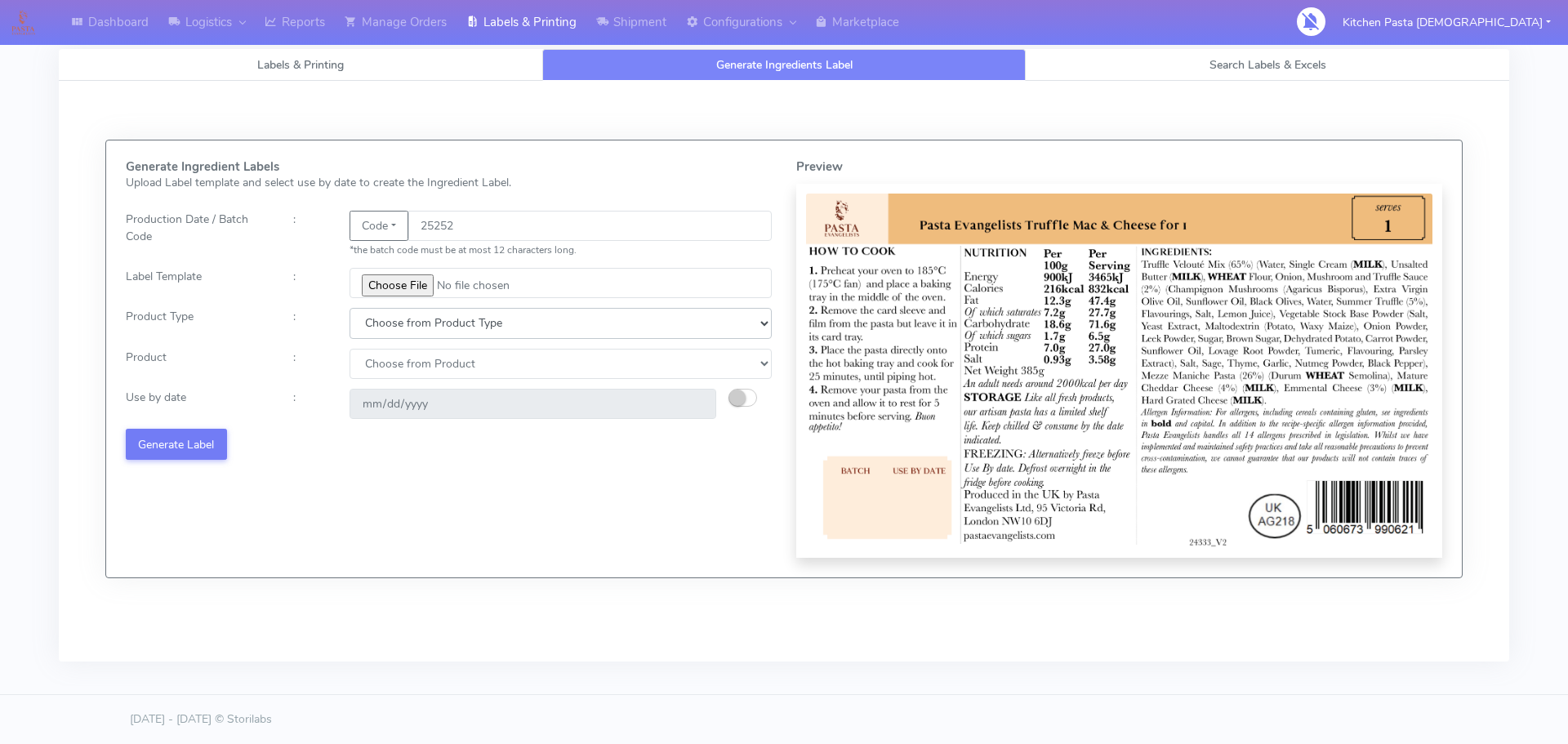
click at [487, 320] on select "Choose from Product Type ECOM ERETAIL CIRCULAR CIRC_DESERTS LASAGNE" at bounding box center [561, 323] width 422 height 30
select select "4"
click at [350, 308] on select "Choose from Product Type ECOM ERETAIL CIRCULAR CIRC_DESERTS LASAGNE" at bounding box center [561, 323] width 422 height 30
click at [471, 359] on select "Choose from Product LASAGNE" at bounding box center [561, 364] width 422 height 30
select select "0"
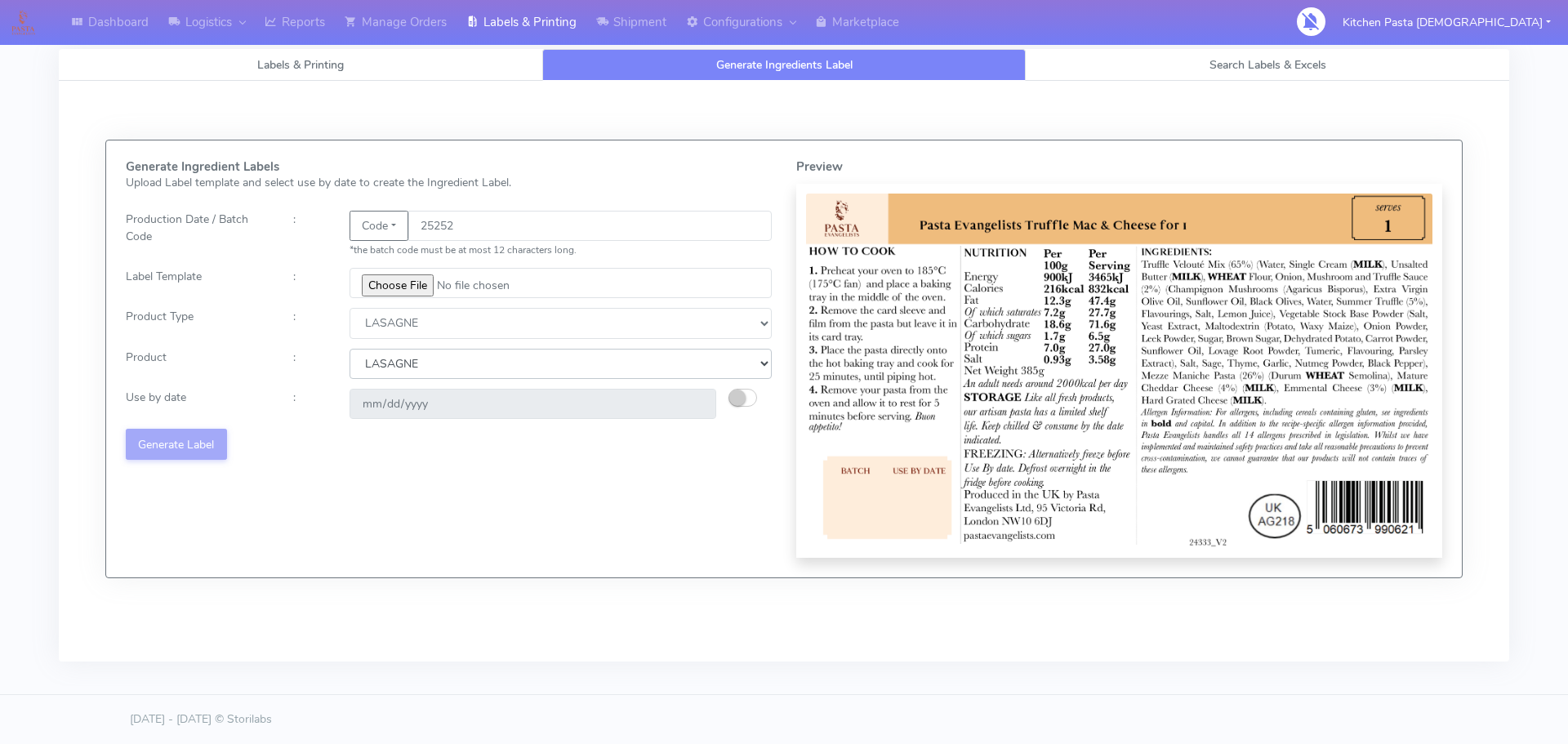
click at [350, 349] on select "Choose from Product LASAGNE" at bounding box center [561, 364] width 422 height 30
click at [745, 401] on small "button" at bounding box center [737, 398] width 16 height 16
click at [705, 403] on input "2025-09-24" at bounding box center [533, 404] width 367 height 30
click at [697, 403] on input "2025-09-24" at bounding box center [533, 404] width 367 height 30
type input "2025-09-26"
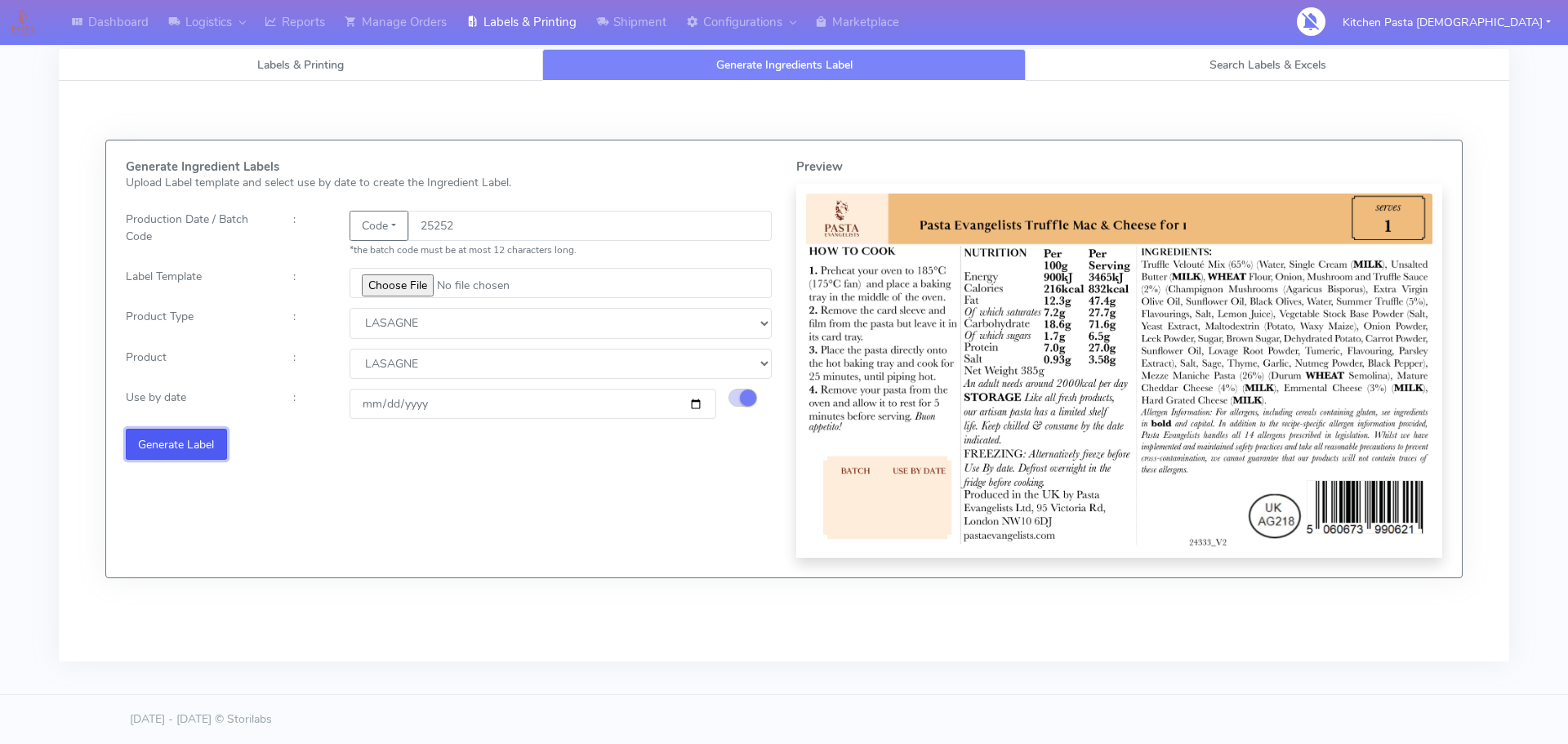
click at [198, 454] on button "Generate Label" at bounding box center [176, 444] width 101 height 30
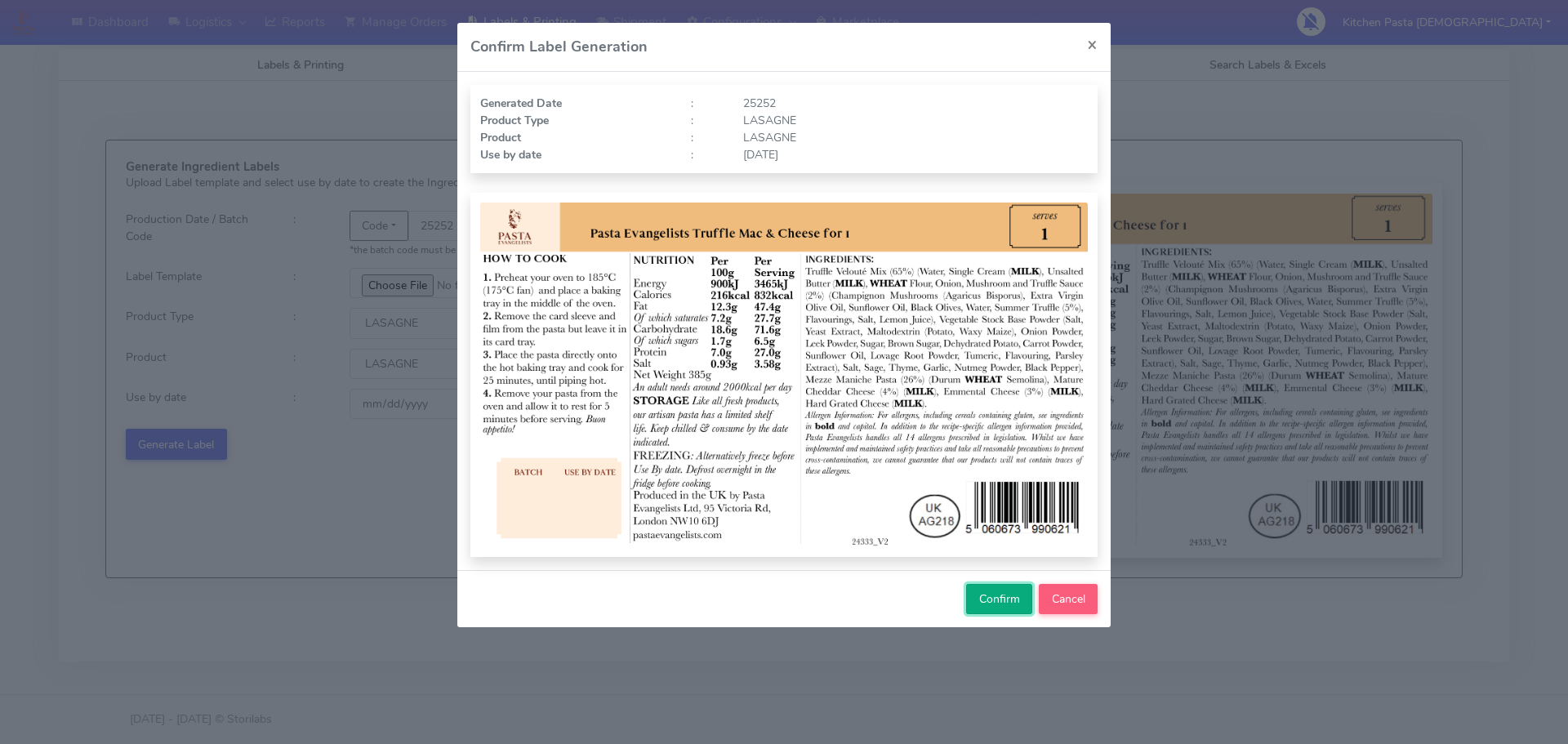
click at [983, 594] on span "Confirm" at bounding box center [1000, 599] width 41 height 15
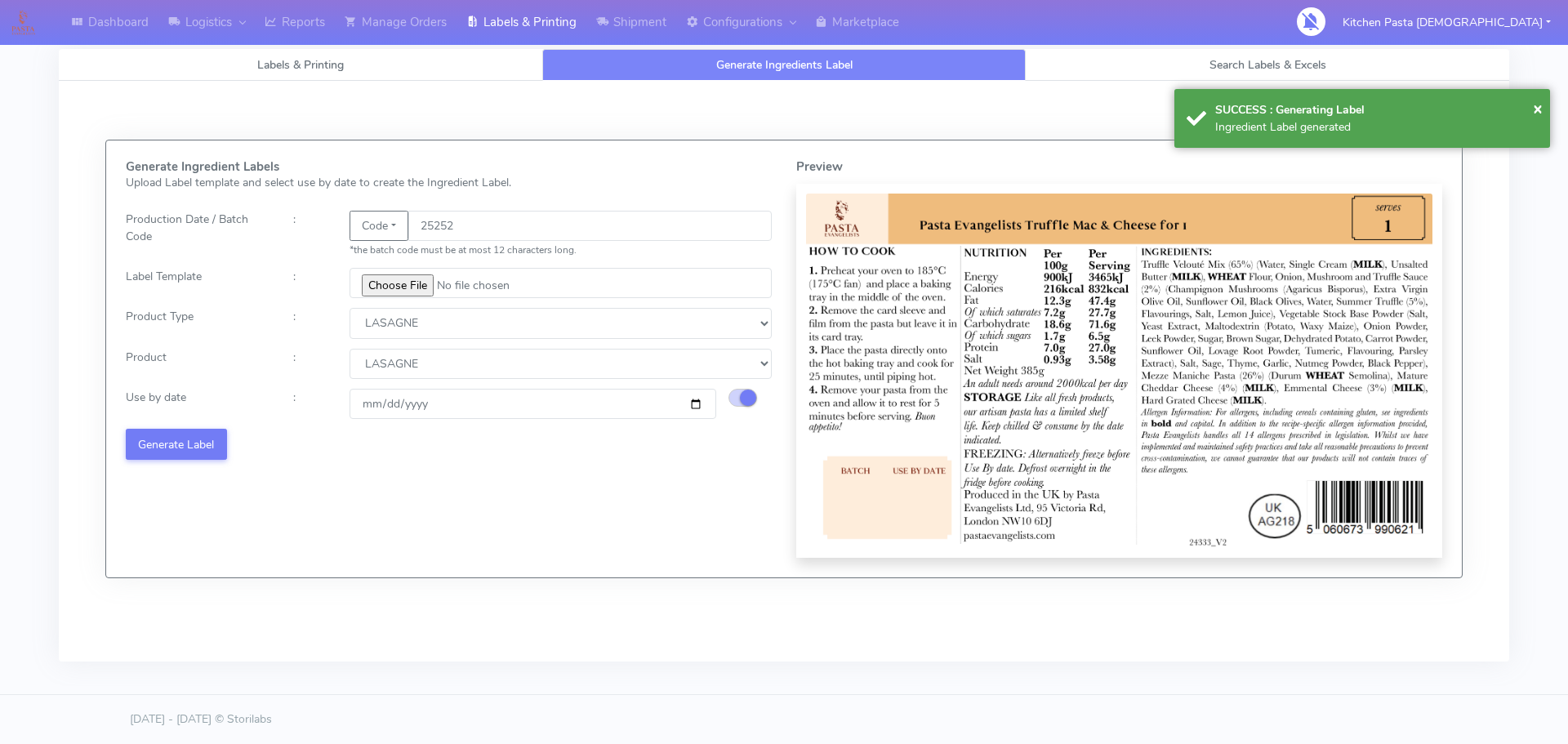
select select
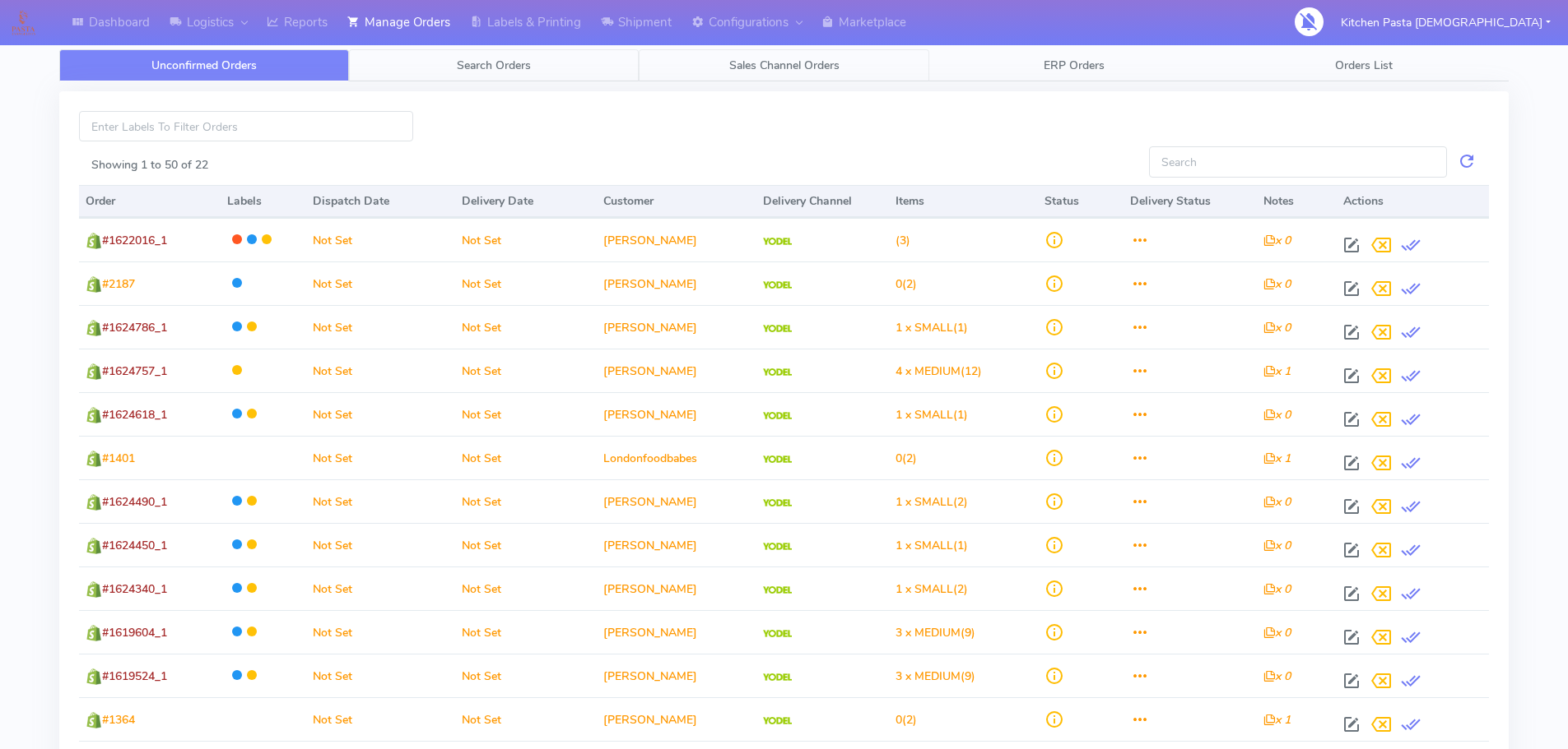
drag, startPoint x: 637, startPoint y: 72, endPoint x: 649, endPoint y: 72, distance: 12.0
click at [637, 72] on link "Search Orders" at bounding box center [493, 66] width 289 height 32
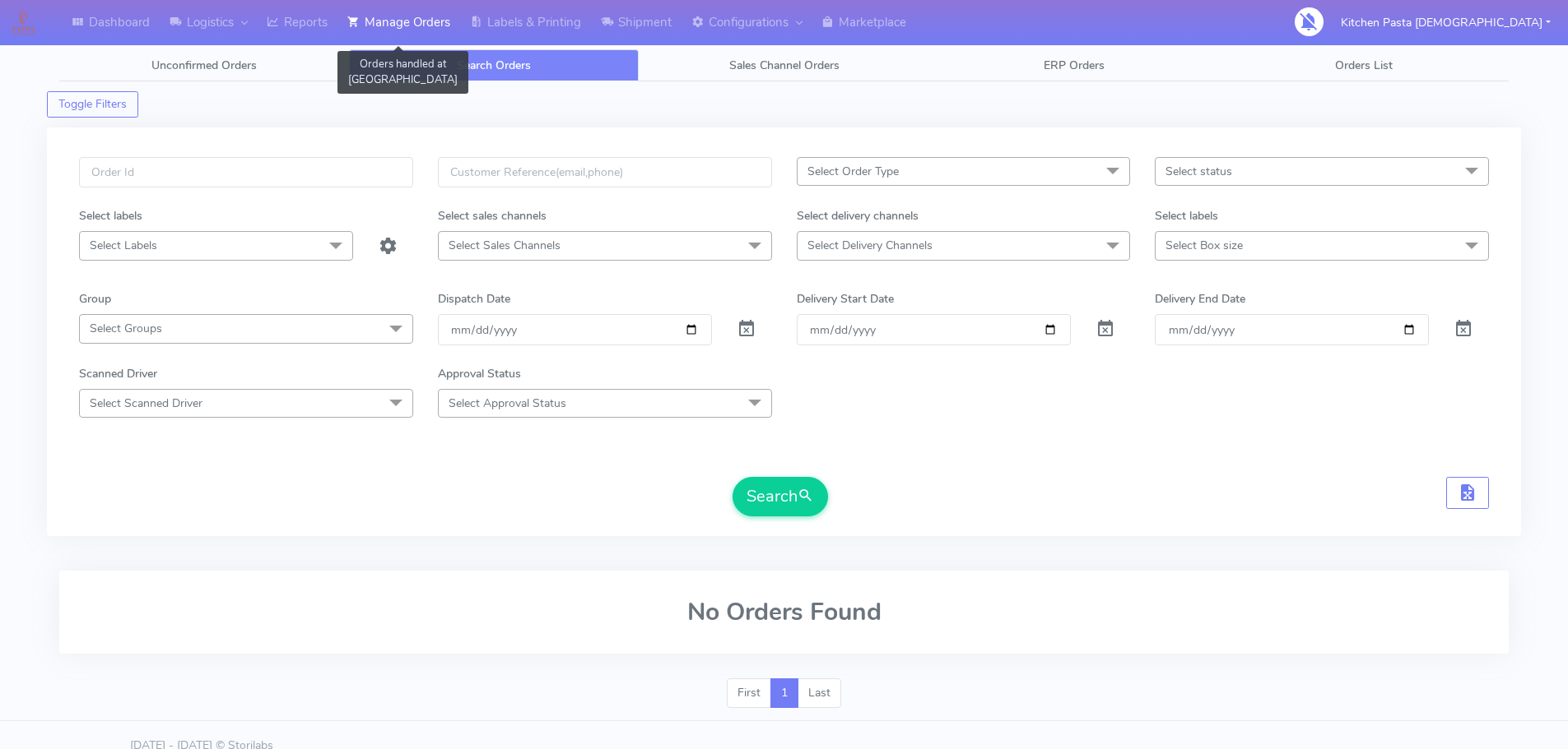
click at [430, 27] on link "Manage Orders" at bounding box center [399, 23] width 123 height 45
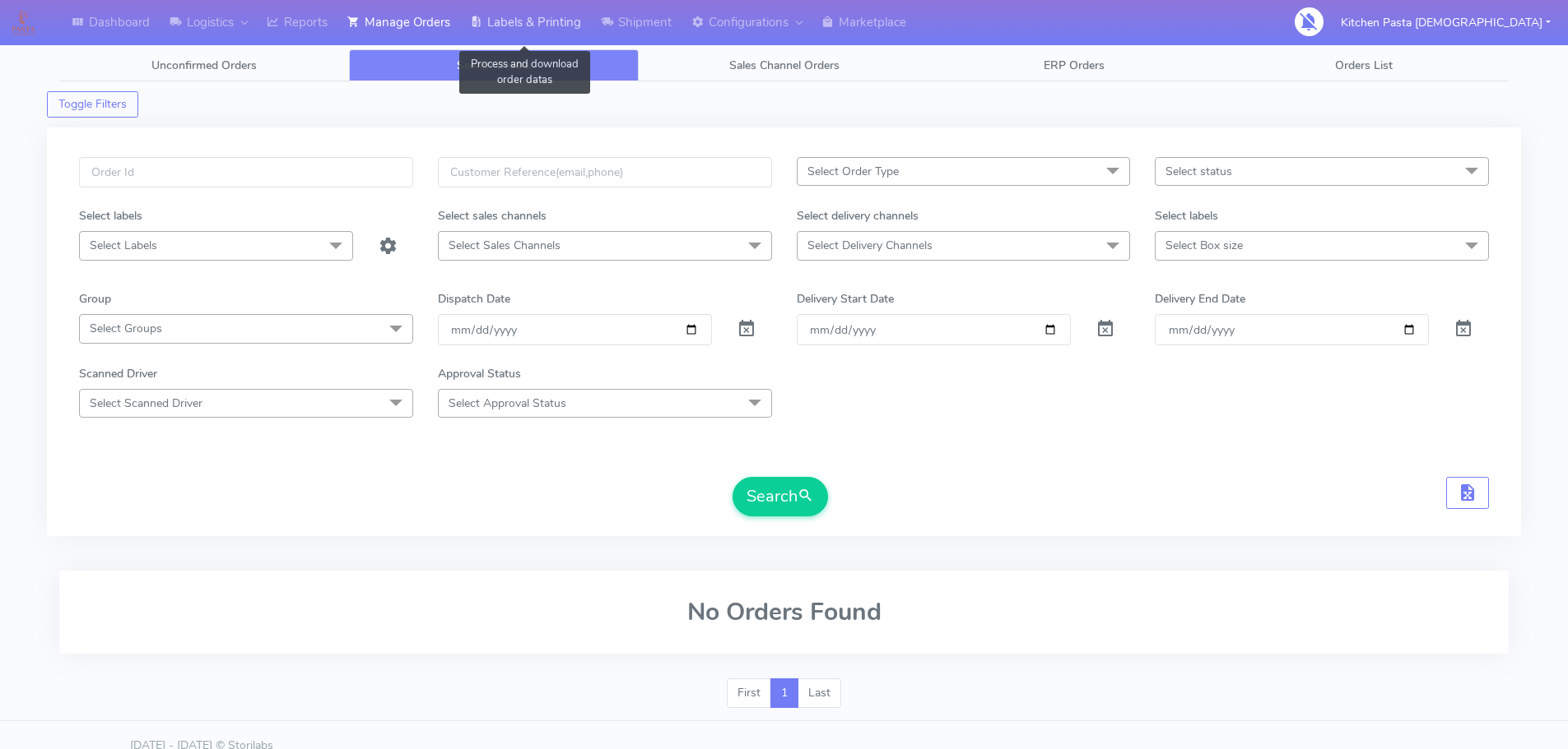
click at [538, 21] on link "Labels & Printing" at bounding box center [525, 23] width 131 height 45
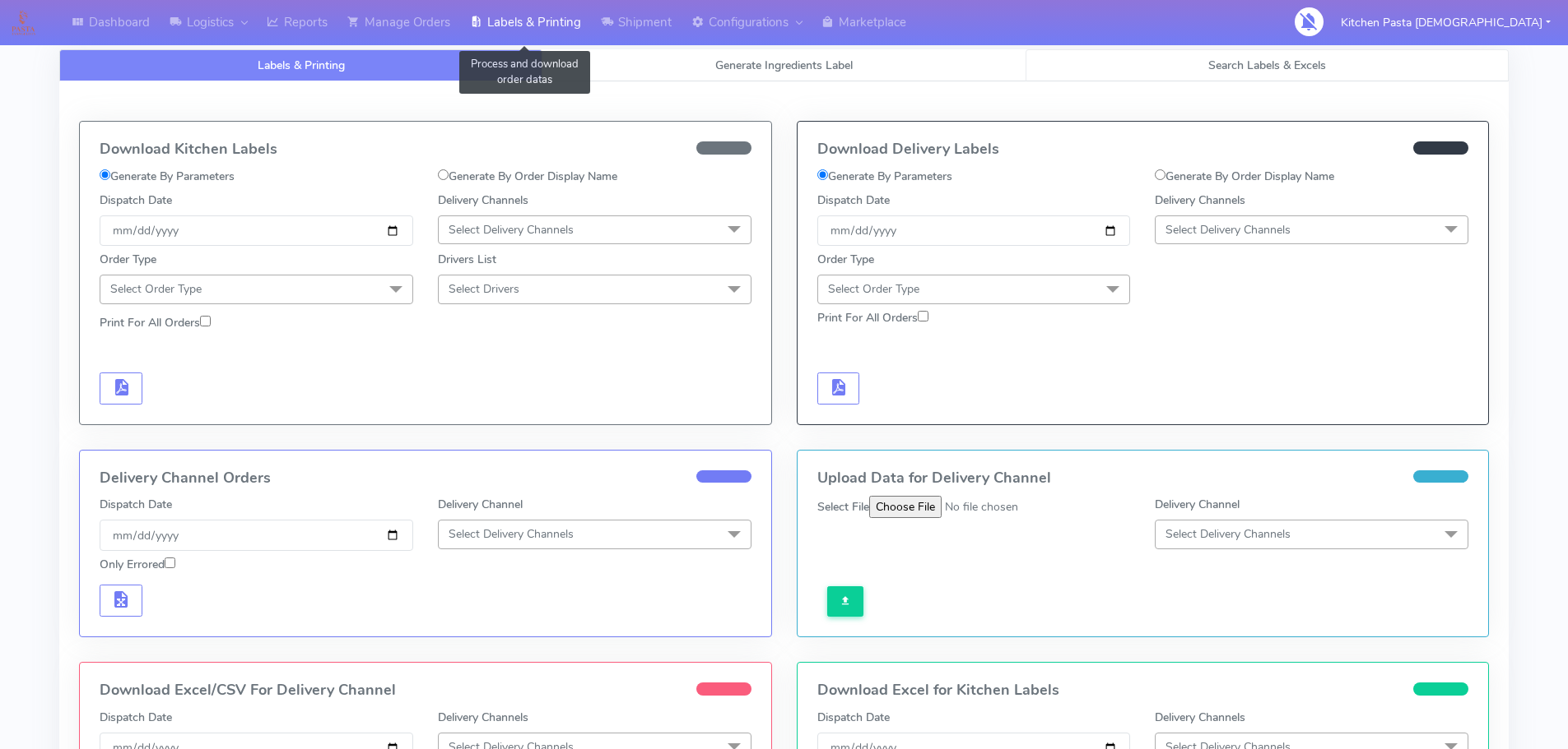
select select "All"
click at [1235, 67] on span "Search Labels & Excels" at bounding box center [1267, 65] width 118 height 15
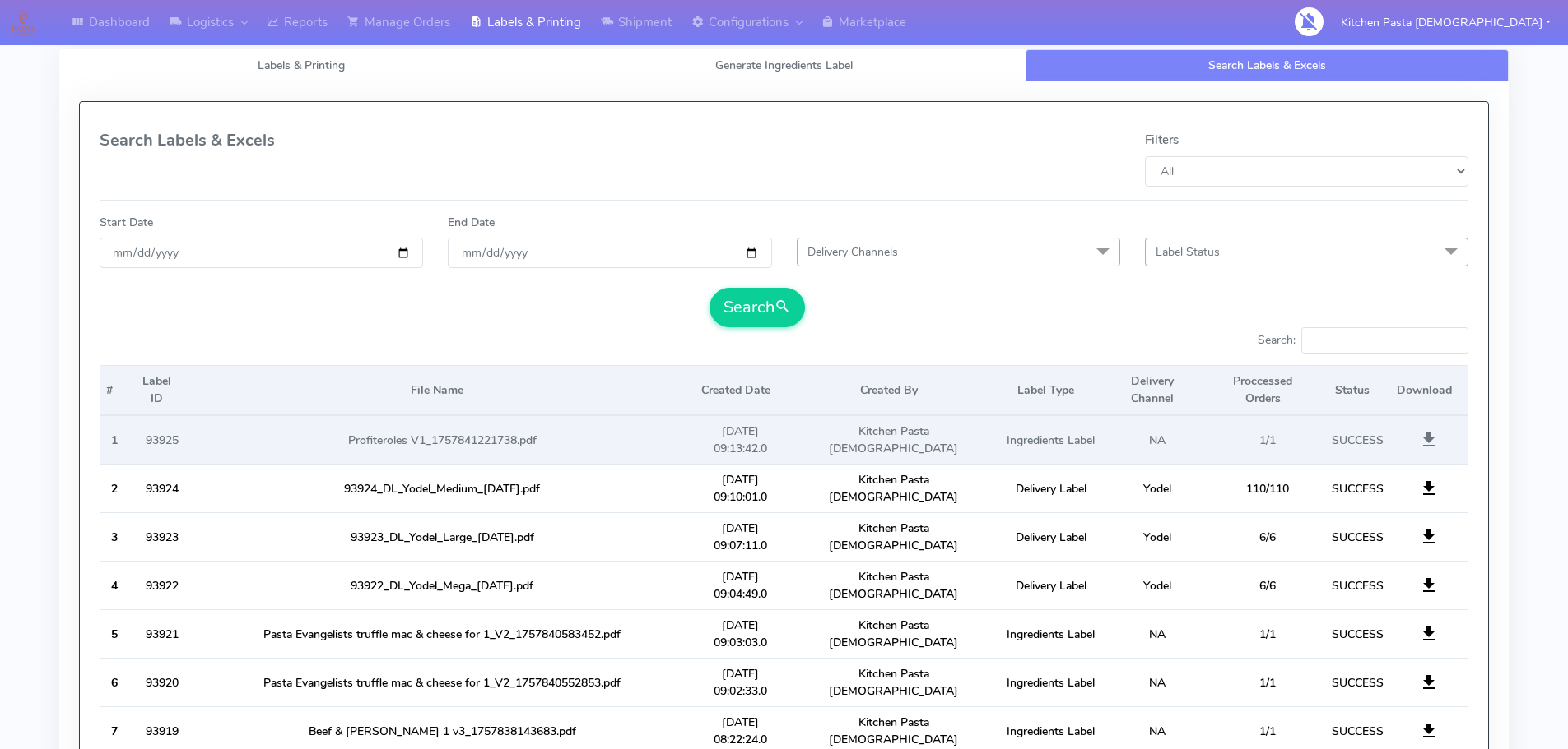
click at [1436, 436] on span at bounding box center [1428, 443] width 20 height 15
